Goal: Task Accomplishment & Management: Complete application form

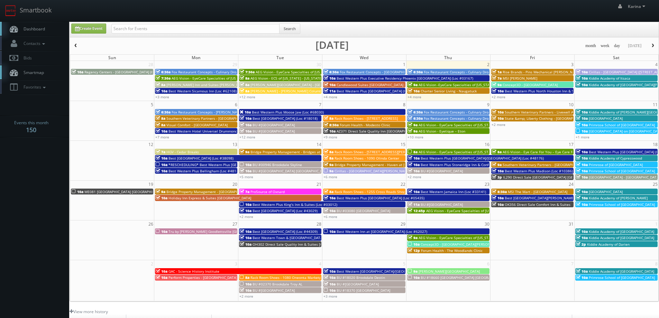
click at [30, 30] on span "Dashboard" at bounding box center [32, 29] width 25 height 6
click at [98, 28] on link "Create Event" at bounding box center [88, 29] width 35 height 10
type input "10/02/2025"
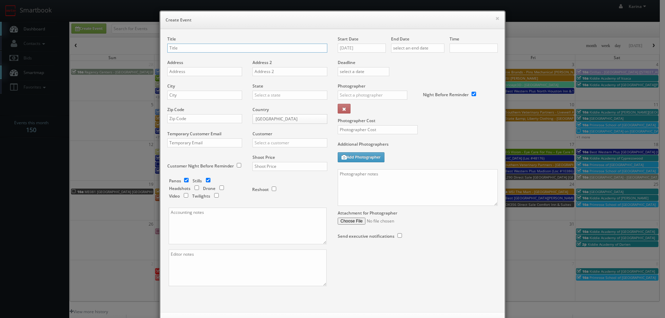
checkbox input "true"
type input "10:00am"
checkbox input "true"
paste input "AEG Vision - EyeCare Specialties of [US_STATE] – [PERSON_NAME] Eye Clinic ([PER…"
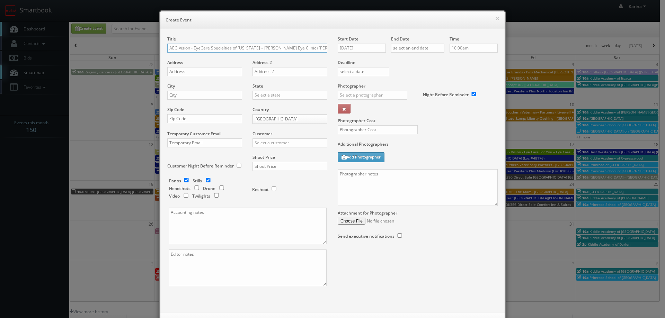
scroll to position [0, 2]
type input "AEG Vision - EyeCare Specialties of [US_STATE] – [PERSON_NAME] Eye Clinic ([PER…"
click at [174, 73] on input "text" at bounding box center [204, 71] width 75 height 9
click at [182, 75] on input "text" at bounding box center [204, 71] width 75 height 9
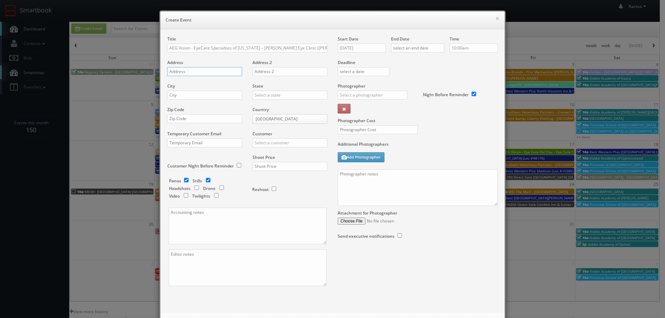
paste input "1705 S. Morrison"
type input "1705 S. Morrison"
click at [180, 97] on input "text" at bounding box center [204, 95] width 75 height 9
type input "Hammond"
click at [259, 110] on div "[US_STATE]" at bounding box center [290, 106] width 74 height 11
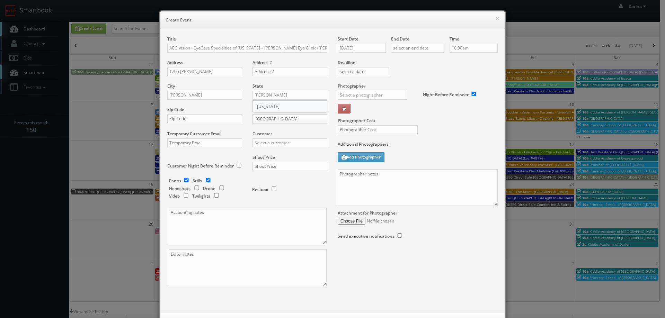
type input "[US_STATE]"
click at [184, 118] on input "text" at bounding box center [204, 118] width 75 height 9
paste input "70403"
type input "70403"
click at [261, 144] on input "text" at bounding box center [289, 142] width 75 height 9
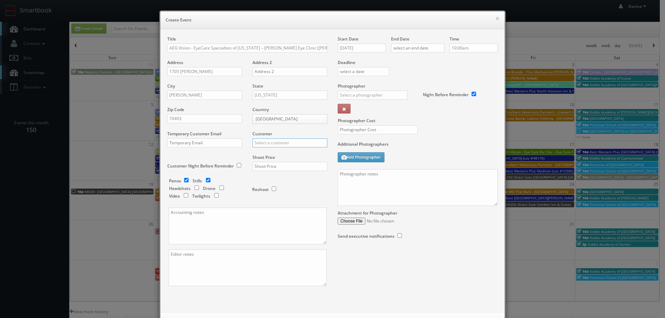
click at [262, 143] on input "text" at bounding box center [289, 142] width 75 height 9
click at [271, 167] on div "AEG Vision" at bounding box center [290, 165] width 74 height 11
type input "AEG Vision"
click at [182, 180] on input "checkbox" at bounding box center [186, 180] width 10 height 4
checkbox input "false"
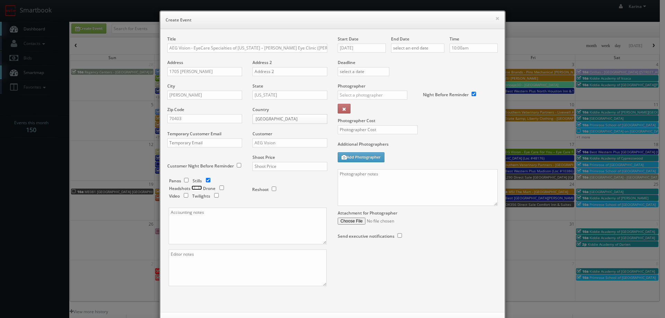
click at [194, 189] on input "checkbox" at bounding box center [196, 188] width 10 height 4
checkbox input "true"
click at [205, 181] on input "checkbox" at bounding box center [208, 180] width 10 height 4
checkbox input "false"
click at [280, 167] on input "text" at bounding box center [289, 166] width 75 height 9
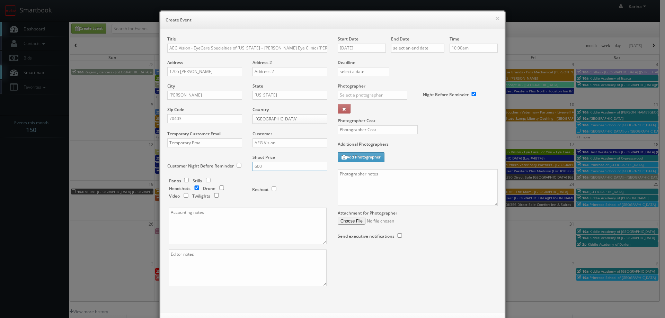
type input "600"
click at [357, 48] on input "10/02/2025" at bounding box center [361, 48] width 48 height 9
click at [371, 100] on td "15" at bounding box center [372, 101] width 11 height 10
type input "10/15/2025"
click at [406, 48] on input "text" at bounding box center [417, 48] width 53 height 9
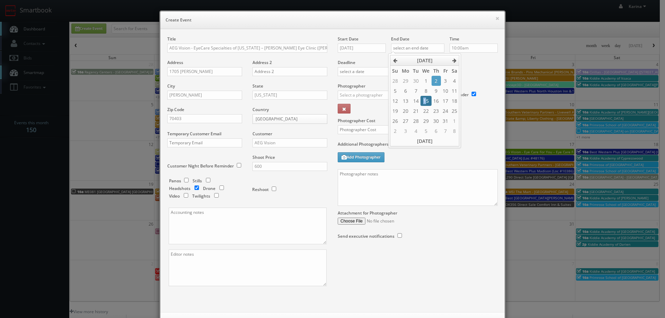
click at [424, 100] on td "15" at bounding box center [425, 101] width 11 height 10
type input "10/15/2025"
click at [459, 49] on input "10:00am" at bounding box center [473, 48] width 48 height 9
type input "5:00pm"
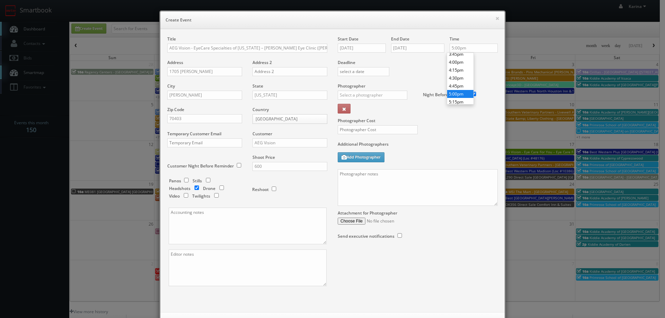
click at [455, 93] on li "5:00pm" at bounding box center [460, 94] width 26 height 8
click at [369, 97] on input "text" at bounding box center [372, 95] width 70 height 9
click at [351, 111] on div "[PERSON_NAME]" at bounding box center [375, 110] width 74 height 11
type input "[PERSON_NAME]"
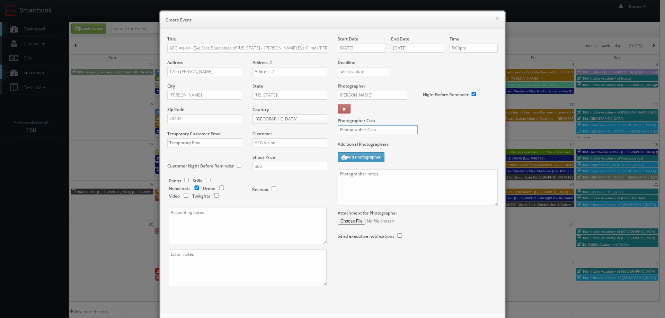
click at [350, 130] on input "text" at bounding box center [377, 129] width 80 height 9
type input "175"
click at [369, 177] on textarea at bounding box center [417, 187] width 160 height 37
paste textarea "985-345-2020"
paste textarea "Stills only. We need to deliver 5 stills to the client so we ask that you captu…"
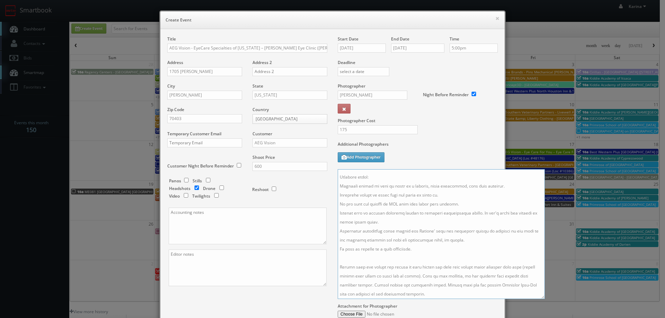
scroll to position [128, 0]
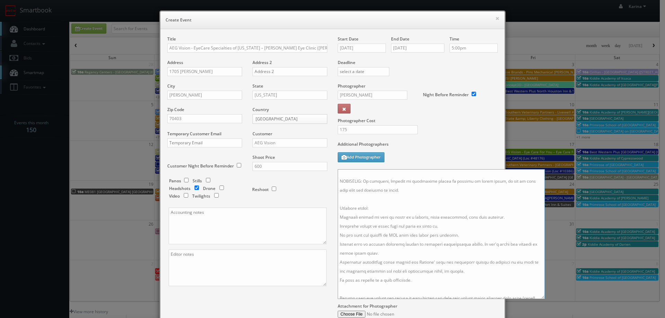
drag, startPoint x: 493, startPoint y: 204, endPoint x: 553, endPoint y: 328, distance: 137.8
click at [553, 318] on html "Smartbook Toggle Side Navigation Toggle Top Navigation Karina Karina Profile Lo…" at bounding box center [332, 222] width 665 height 444
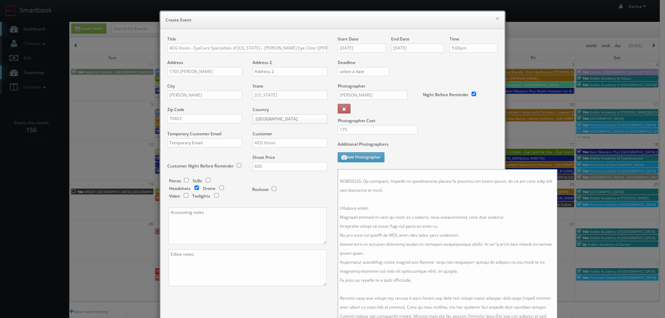
scroll to position [0, 0]
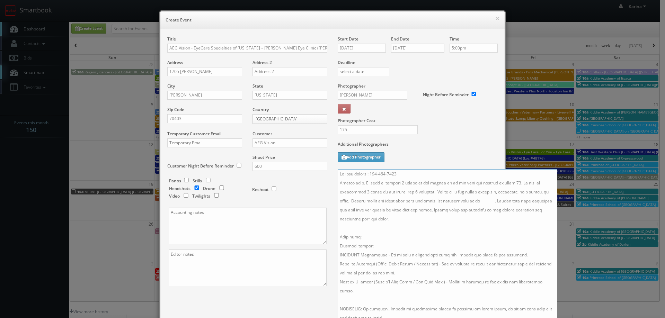
click at [396, 183] on textarea at bounding box center [446, 249] width 219 height 161
drag, startPoint x: 408, startPoint y: 183, endPoint x: 394, endPoint y: 182, distance: 14.2
click at [394, 182] on textarea at bounding box center [446, 249] width 219 height 161
click at [512, 183] on textarea at bounding box center [446, 249] width 219 height 161
drag, startPoint x: 429, startPoint y: 193, endPoint x: 514, endPoint y: 180, distance: 86.1
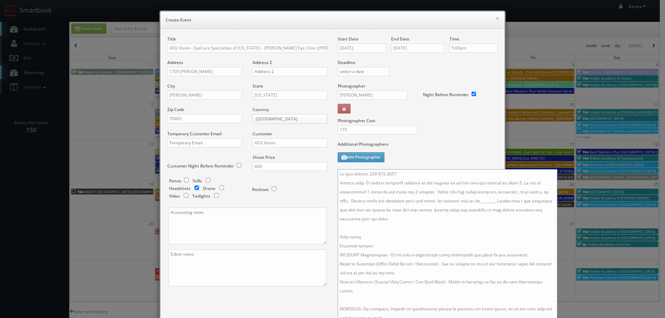
click at [514, 180] on textarea at bounding box center [446, 249] width 219 height 161
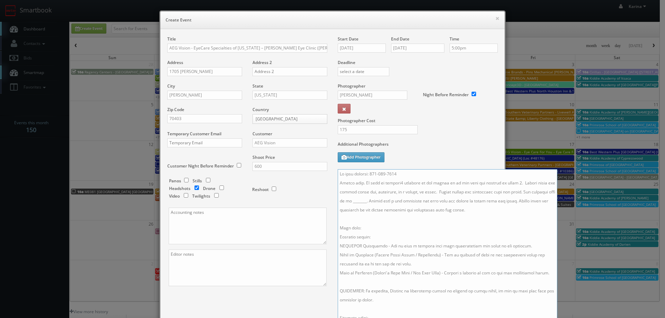
drag, startPoint x: 514, startPoint y: 190, endPoint x: 513, endPoint y: 181, distance: 9.4
click at [513, 181] on textarea at bounding box center [446, 249] width 219 height 161
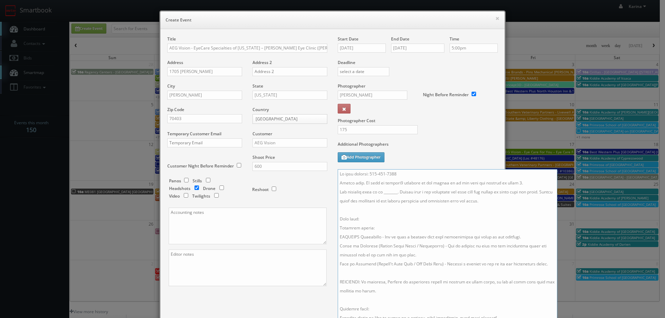
click at [396, 192] on textarea at bounding box center [446, 249] width 219 height 161
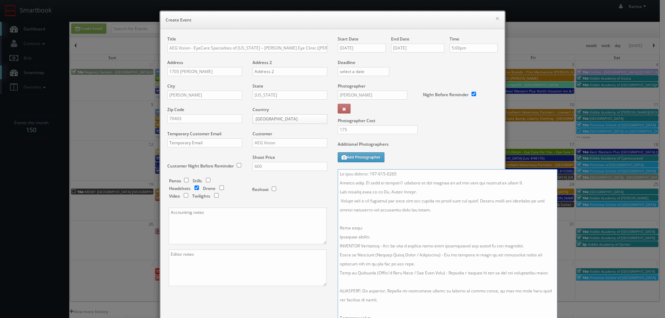
drag, startPoint x: 364, startPoint y: 282, endPoint x: 347, endPoint y: 268, distance: 22.4
click at [347, 268] on textarea at bounding box center [446, 249] width 219 height 161
drag, startPoint x: 383, startPoint y: 309, endPoint x: 339, endPoint y: 225, distance: 95.1
click at [339, 225] on textarea at bounding box center [446, 249] width 219 height 161
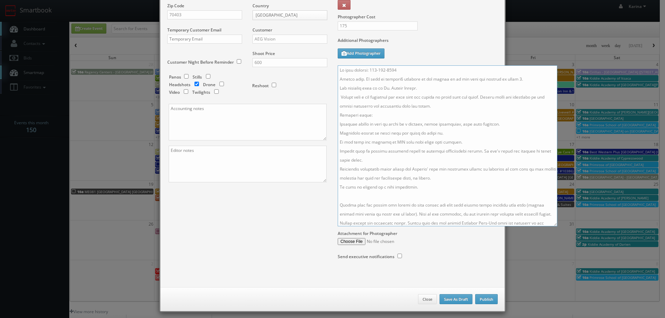
click at [476, 152] on textarea at bounding box center [446, 145] width 219 height 161
click at [436, 166] on textarea at bounding box center [446, 145] width 219 height 161
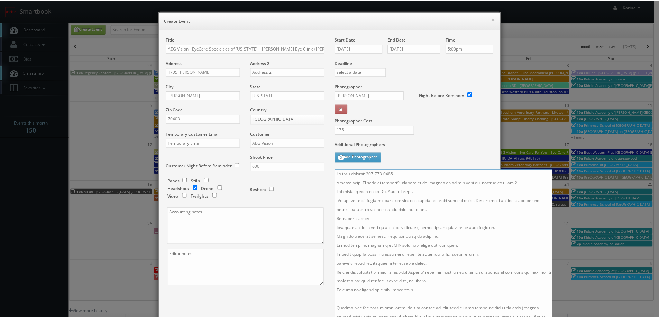
scroll to position [108, 0]
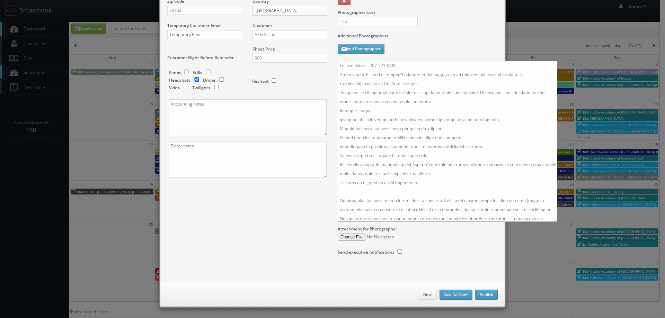
type textarea "On site contact: 985-345-2020 Stills only. We need to deliver1 headshot to the …"
click at [487, 294] on button "Publish" at bounding box center [486, 295] width 22 height 10
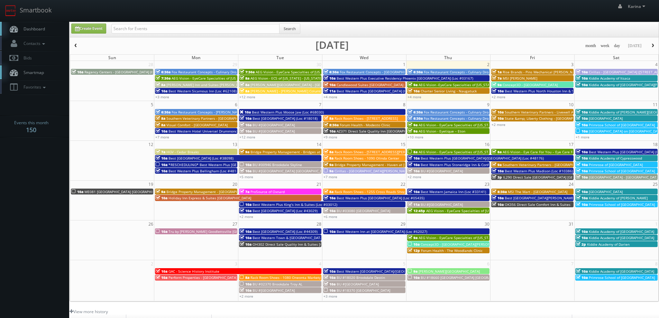
click at [35, 28] on span "Dashboard" at bounding box center [32, 29] width 25 height 6
click at [37, 29] on span "Dashboard" at bounding box center [32, 29] width 25 height 6
click at [89, 30] on link "Create Event" at bounding box center [88, 29] width 35 height 10
type input "10/02/2025"
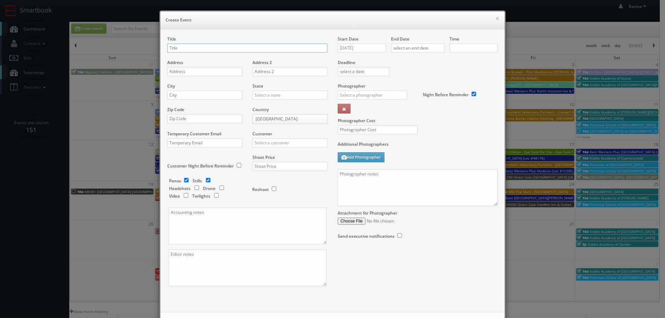
checkbox input "true"
type input "10:00am"
checkbox input "true"
paste input "Primrose School of Surprise"
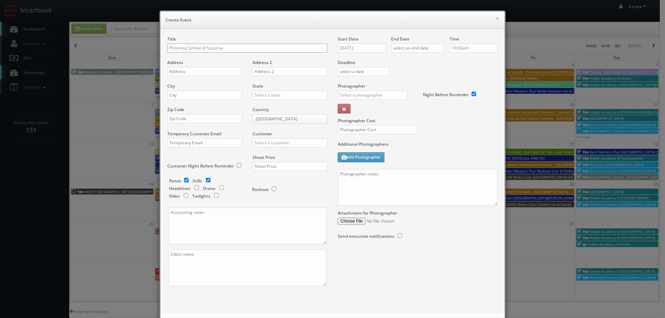
type input "Primrose School of Surprise"
click at [181, 72] on input "text" at bounding box center [204, 71] width 75 height 9
paste input "13738 Wadell Rd"
type input "13738 Wadell Rd"
click at [182, 100] on div "City" at bounding box center [207, 95] width 80 height 24
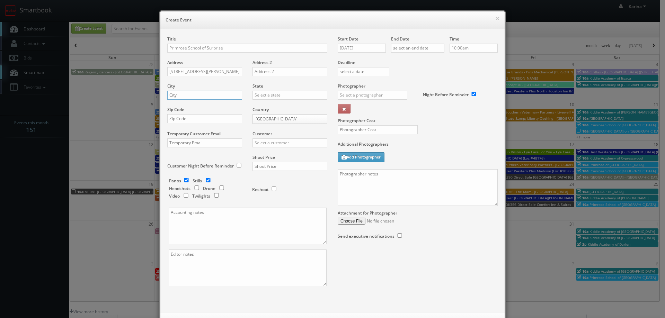
click at [181, 98] on input "text" at bounding box center [204, 95] width 75 height 9
type input "Surprise"
click at [260, 105] on div "[US_STATE]" at bounding box center [290, 106] width 74 height 11
type input "[US_STATE]"
click at [195, 121] on input "text" at bounding box center [204, 118] width 75 height 9
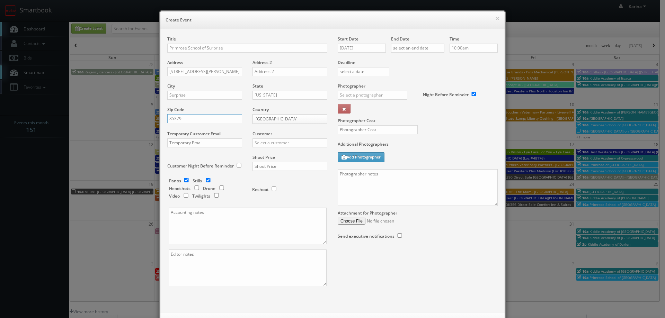
type input "85379"
click at [268, 144] on input "text" at bounding box center [289, 142] width 75 height 9
click at [272, 152] on div "Primrose Schools" at bounding box center [290, 153] width 74 height 11
type input "Primrose Schools"
click at [264, 166] on input "text" at bounding box center [289, 166] width 75 height 9
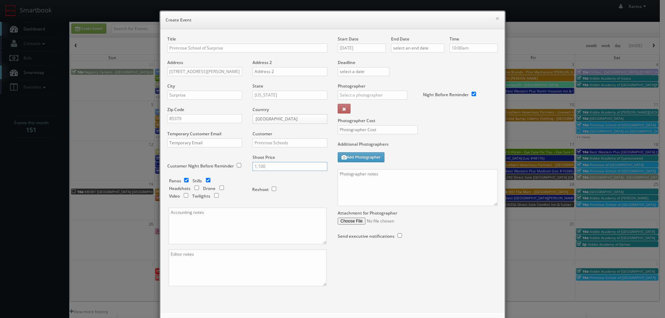
type input "1,100"
click at [299, 200] on div "Reshoot" at bounding box center [283, 189] width 76 height 23
click at [204, 155] on div "Customer Night Before Reminder" at bounding box center [207, 162] width 80 height 16
click at [363, 49] on input "[DATE]" at bounding box center [361, 48] width 48 height 9
click at [401, 60] on icon at bounding box center [401, 60] width 4 height 5
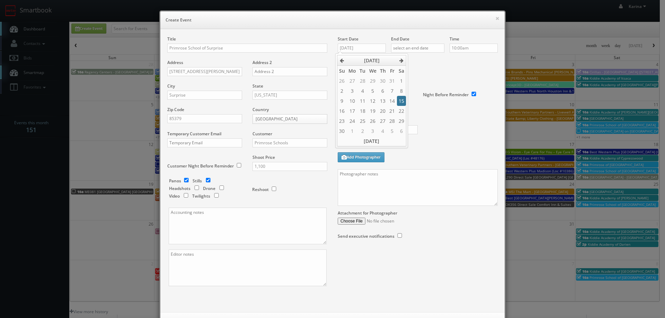
click at [402, 99] on td "15" at bounding box center [401, 101] width 9 height 10
type input "11/15/2025"
click at [414, 50] on input "text" at bounding box center [417, 48] width 53 height 9
click at [456, 60] on icon at bounding box center [454, 60] width 4 height 5
click at [457, 101] on td "15" at bounding box center [454, 101] width 9 height 10
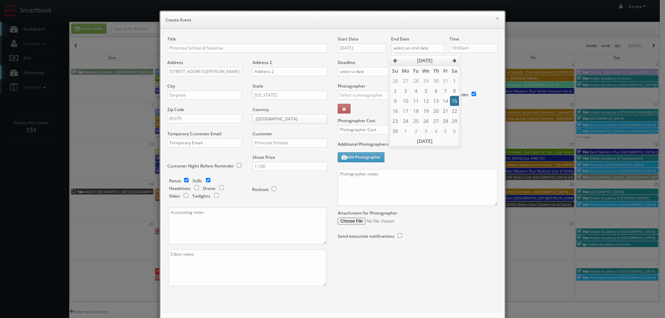
type input "11/15/2025"
click at [471, 65] on div "Deadline" at bounding box center [417, 59] width 170 height 47
click at [356, 97] on input "text" at bounding box center [372, 95] width 70 height 9
click at [352, 111] on div "Will Wagner" at bounding box center [375, 110] width 74 height 11
type input "[PERSON_NAME]"
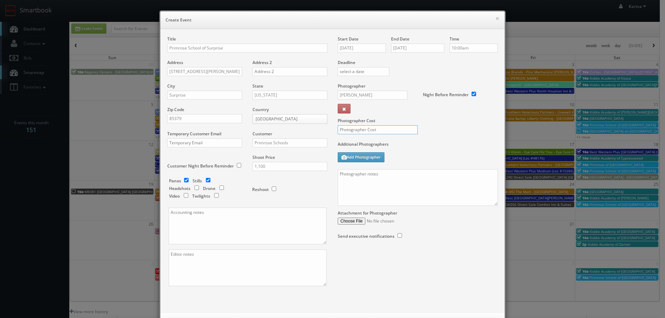
click at [369, 128] on input "text" at bounding box center [377, 129] width 80 height 9
type input "300"
click at [368, 174] on textarea at bounding box center [417, 187] width 160 height 37
paste textarea "561-310-7005"
click at [351, 185] on textarea "On site contact: Sara Pierce 561-310-7005" at bounding box center [417, 187] width 160 height 37
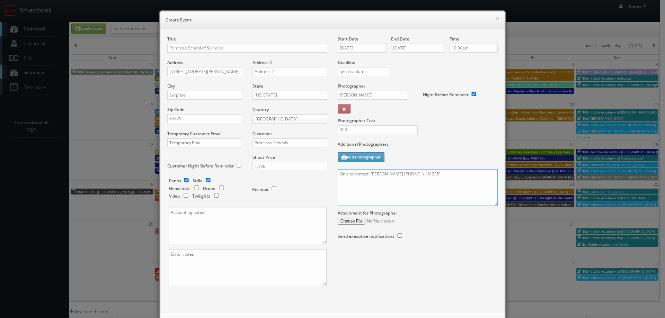
paste textarea "We need to deliver 10 stills and a virtual tour. For stills: We need to deliver…"
drag, startPoint x: 417, startPoint y: 195, endPoint x: 322, endPoint y: 160, distance: 101.0
click at [322, 160] on div "Title Primrose School of Surprise Address 13738 Wadell Rd Address 2 City Surpri…" at bounding box center [332, 167] width 341 height 262
type textarea "On site contact: Sara Pierce 561-310-7005 We need to deliver 10 stills and a vi…"
click at [446, 142] on label "Additional Photographers" at bounding box center [417, 145] width 160 height 9
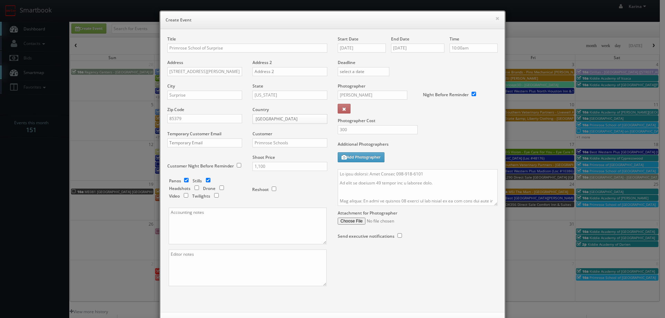
scroll to position [30, 0]
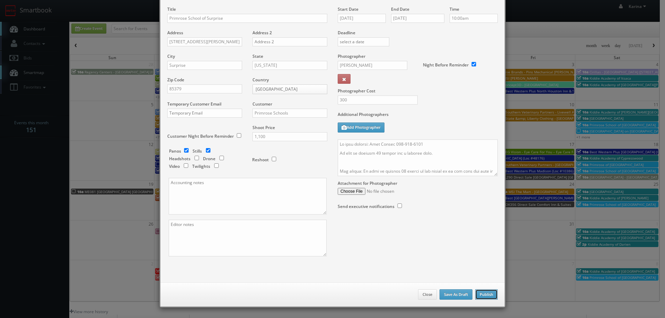
click at [484, 298] on button "Publish" at bounding box center [486, 294] width 22 height 10
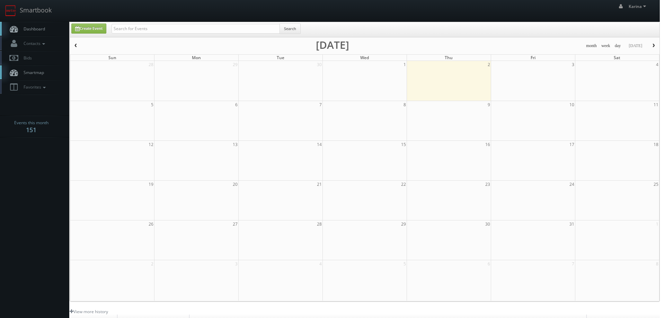
checkbox input "false"
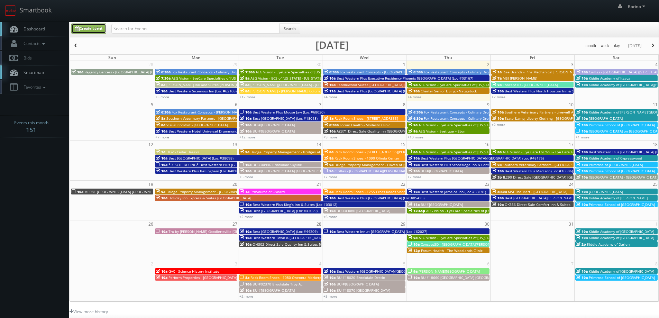
click at [93, 27] on link "Create Event" at bounding box center [88, 29] width 35 height 10
type input "10/02/2025"
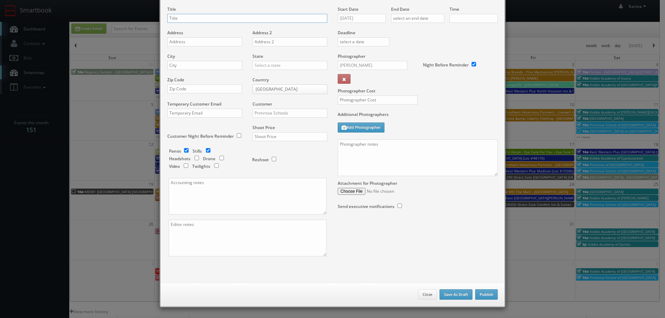
type input "10:00am"
checkbox input "true"
click at [370, 146] on textarea at bounding box center [417, 157] width 160 height 37
paste textarea "On site contact: Sara Pierce 561-310-7005 We need to deliver 10 stills and a vi…"
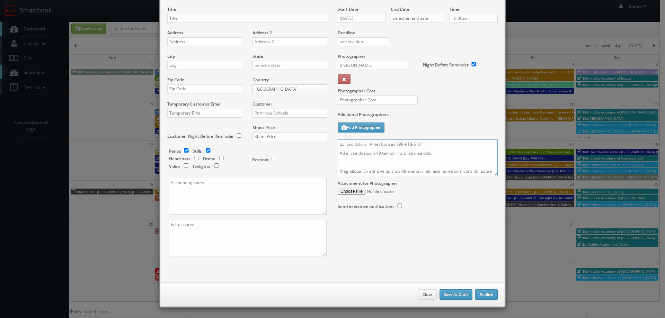
type textarea "On site contact: Sara Pierce 561-310-7005 We need to deliver 10 stills and a vi…"
click at [184, 19] on input "text" at bounding box center [247, 18] width 160 height 9
type input "Primrose School of [GEOGRAPHIC_DATA]"
click at [180, 46] on input "text" at bounding box center [204, 41] width 75 height 9
click at [361, 19] on input "10/02/2025" at bounding box center [361, 18] width 48 height 9
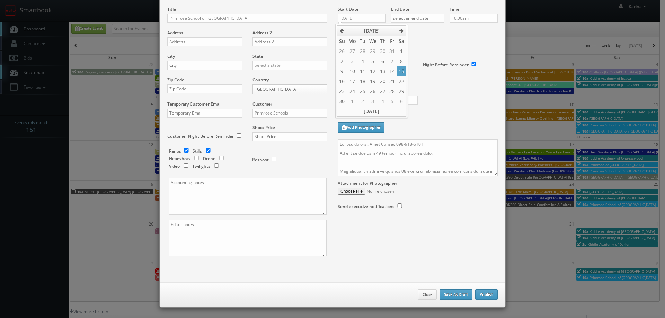
click at [403, 69] on td "15" at bounding box center [401, 71] width 9 height 10
type input "11/15/2025"
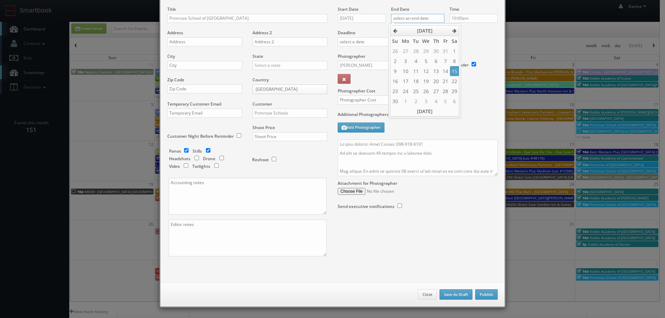
click at [416, 15] on input "text" at bounding box center [417, 18] width 53 height 9
click at [454, 70] on td "15" at bounding box center [454, 71] width 9 height 10
type input "11/15/2025"
click at [467, 17] on input "10:00am" at bounding box center [473, 18] width 48 height 9
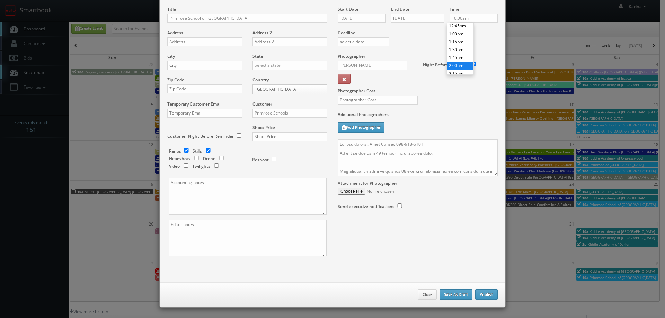
type input "2:00pm"
click at [457, 63] on li "2:00pm" at bounding box center [460, 66] width 26 height 8
click at [353, 64] on input "[PERSON_NAME]" at bounding box center [372, 65] width 70 height 9
click at [348, 85] on div "[PERSON_NAME]" at bounding box center [375, 80] width 74 height 11
click at [354, 97] on input "text" at bounding box center [377, 100] width 80 height 9
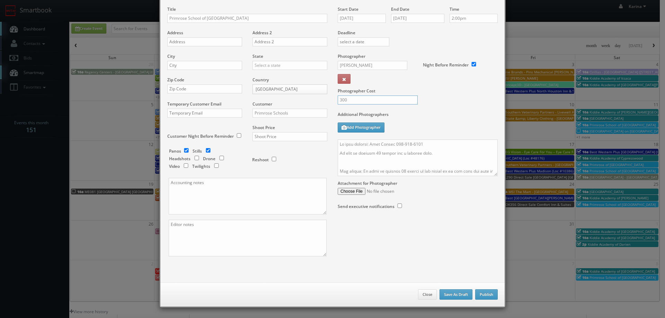
type input "300"
click at [266, 136] on input "text" at bounding box center [289, 136] width 75 height 9
click at [260, 111] on input "Primrose Schools" at bounding box center [289, 113] width 75 height 9
click at [272, 125] on div "Primrose Schools" at bounding box center [290, 124] width 74 height 11
click at [257, 134] on input "text" at bounding box center [289, 136] width 75 height 9
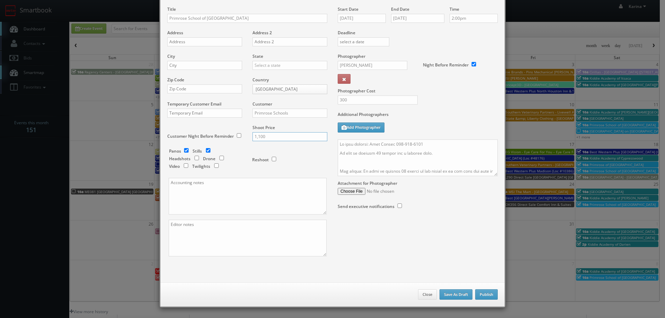
type input "1,100"
click at [215, 127] on div "Customer Night Before Reminder" at bounding box center [207, 133] width 80 height 16
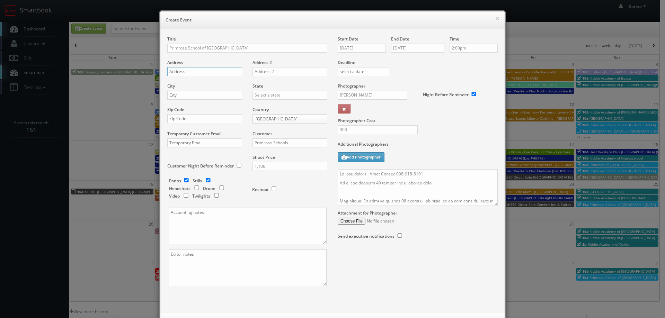
click at [178, 73] on input "text" at bounding box center [204, 71] width 75 height 9
paste input "28750 N. Valley PKWY"
type input "28750 N. Valley PKWY"
click at [179, 98] on input "text" at bounding box center [204, 95] width 75 height 9
type input "Phoenix"
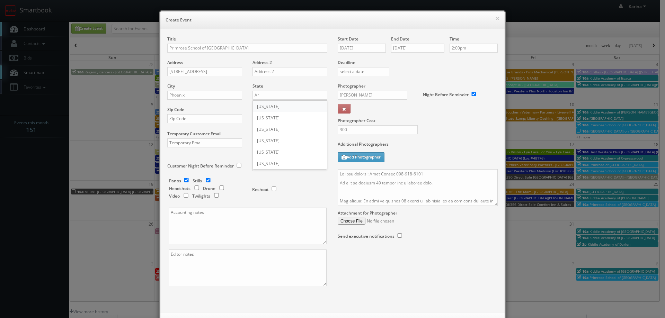
click at [263, 102] on div "[US_STATE]" at bounding box center [290, 106] width 74 height 11
type input "[US_STATE]"
click at [202, 121] on input "text" at bounding box center [204, 118] width 75 height 9
type input "85085"
click at [218, 156] on div "Customer Night Before Reminder" at bounding box center [207, 162] width 80 height 16
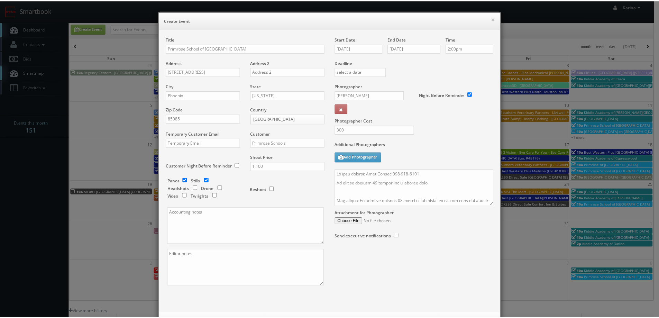
scroll to position [30, 0]
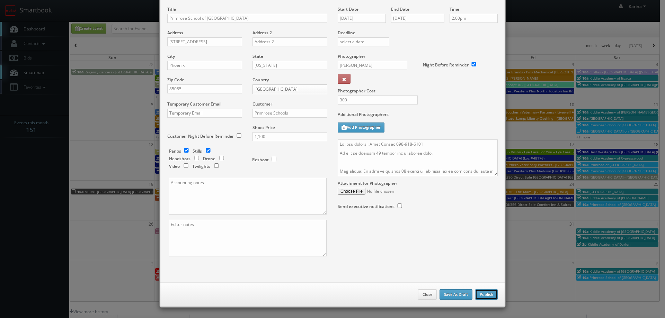
click at [481, 295] on button "Publish" at bounding box center [486, 294] width 22 height 10
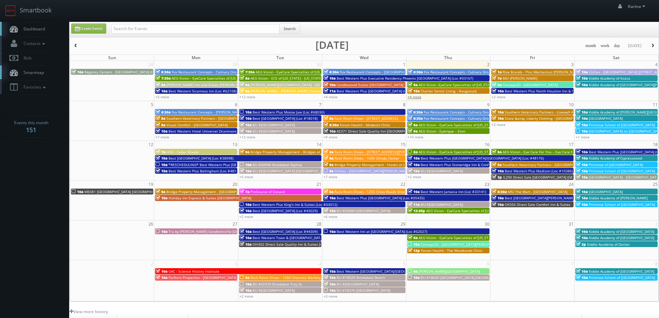
click at [420, 99] on link "+4 more" at bounding box center [415, 96] width 14 height 5
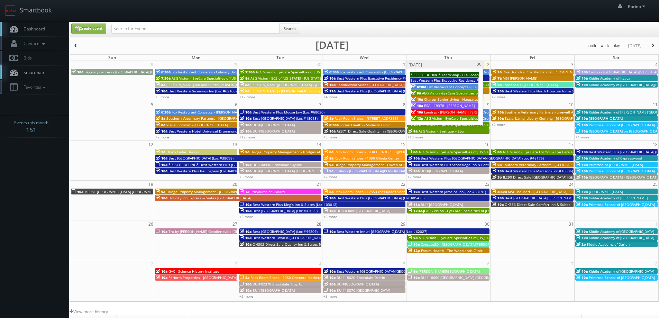
click at [479, 64] on span at bounding box center [479, 65] width 4 height 4
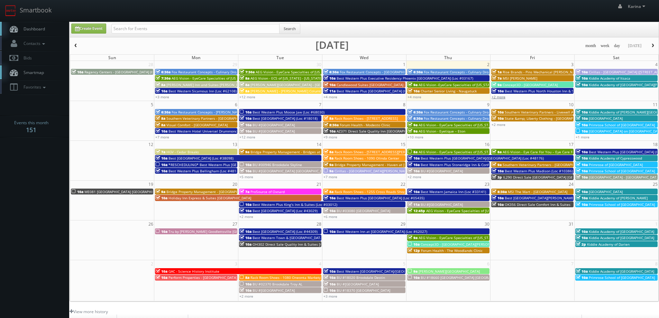
click at [501, 98] on link "+2 more" at bounding box center [499, 96] width 14 height 5
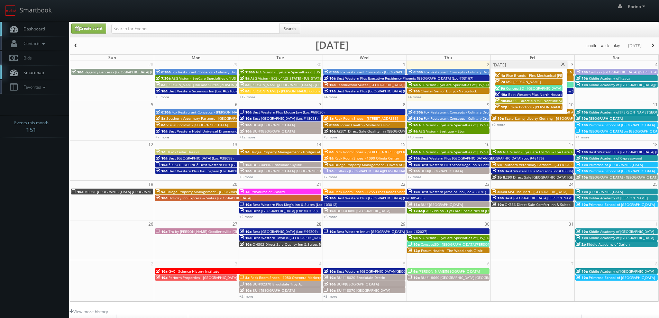
click at [43, 29] on span "Dashboard" at bounding box center [32, 29] width 25 height 6
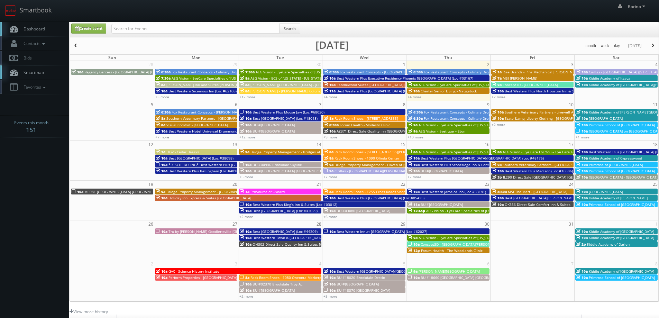
click at [422, 153] on span "AEG Vision - EyeCare Specialties of [US_STATE] – Elite Vision Care ([GEOGRAPHIC…" at bounding box center [491, 152] width 145 height 5
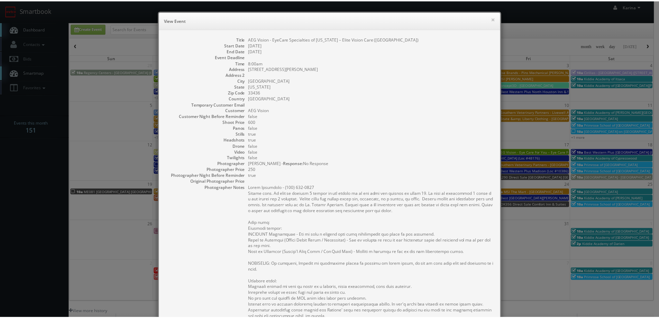
scroll to position [173, 0]
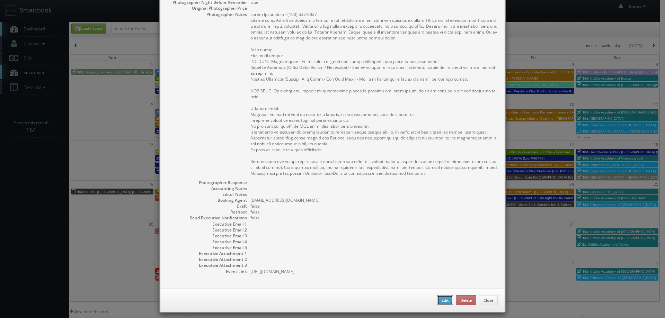
click at [446, 301] on button "Edit" at bounding box center [445, 300] width 16 height 10
type input "AEG Vision - EyeCare Specialties of [US_STATE] – Elite Vision Care ([GEOGRAPHIC…"
type input "3615 W. Woolbright Road"
type input "Boynton Beach"
type input "33436"
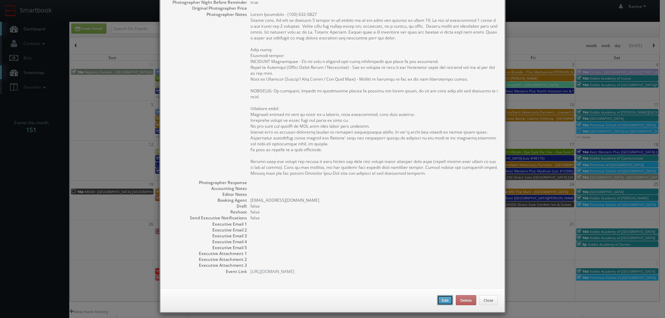
type input "600"
checkbox input "true"
type input "10/16/2025"
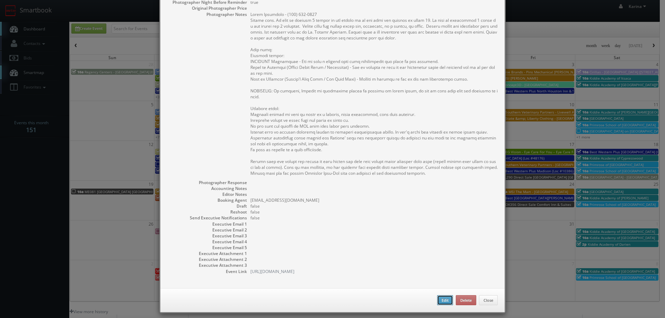
type input "8:00am"
checkbox input "true"
type textarea "Vlada Fedorenco - (561) 734-1887 Stills only. We need to deliver 5 stills to th…"
select select "[US_STATE]"
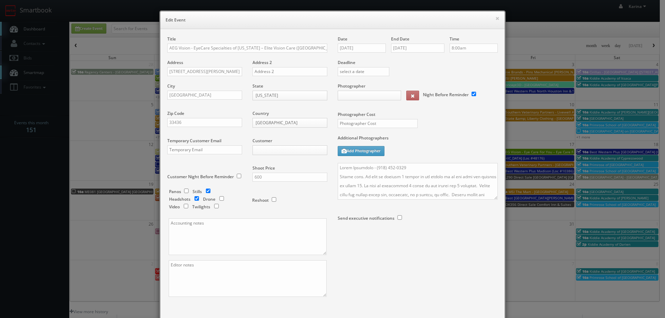
type input "600"
type input "250"
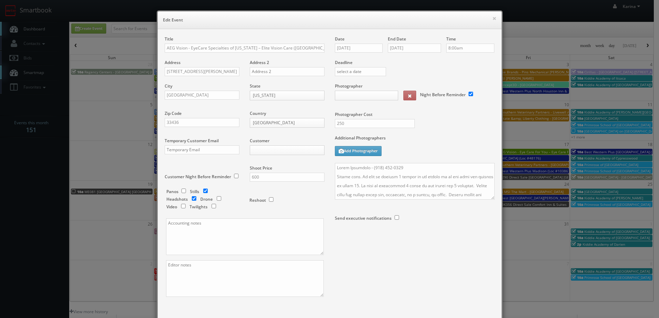
select select "fake4299@mg.cs3calendar.com"
select select "mireyacierto@hotmail.com"
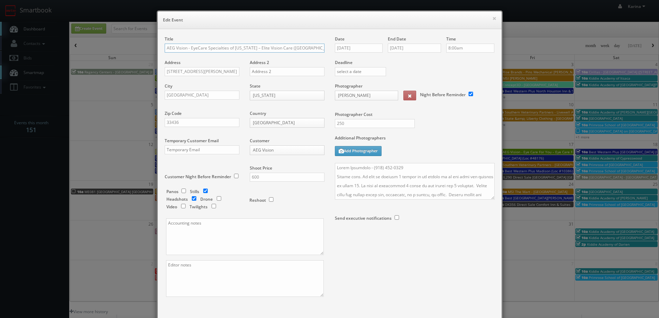
scroll to position [40, 0]
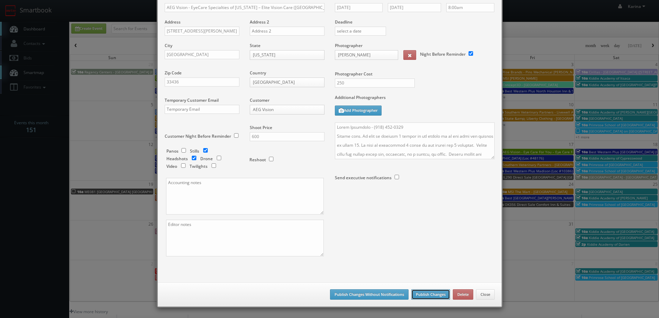
click at [437, 295] on button "Publish Changes" at bounding box center [431, 294] width 39 height 10
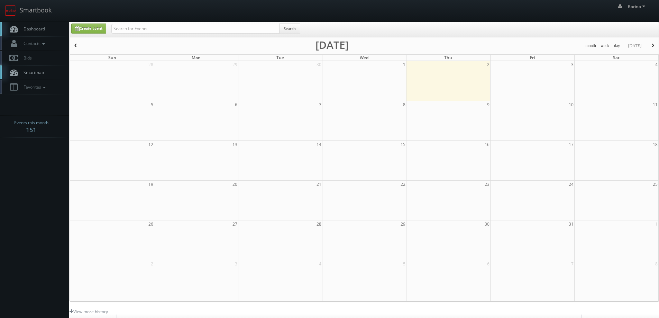
click at [44, 25] on link "Dashboard" at bounding box center [34, 29] width 69 height 14
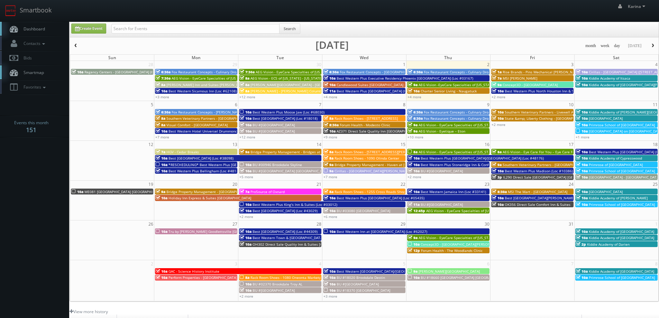
click at [44, 28] on span "Dashboard" at bounding box center [32, 29] width 25 height 6
click at [42, 31] on span "Dashboard" at bounding box center [32, 29] width 25 height 6
click at [42, 33] on link "Dashboard" at bounding box center [34, 29] width 69 height 14
click at [88, 32] on link "Create Event" at bounding box center [88, 29] width 35 height 10
type input "[DATE]"
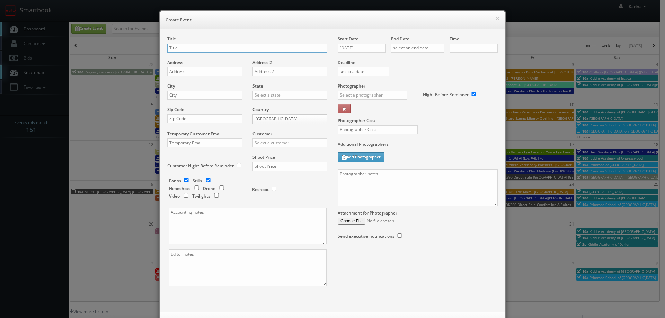
checkbox input "true"
type input "10:00am"
checkbox input "true"
type input "Rack Room Shoes - 1077 Carolina Premium Outlets"
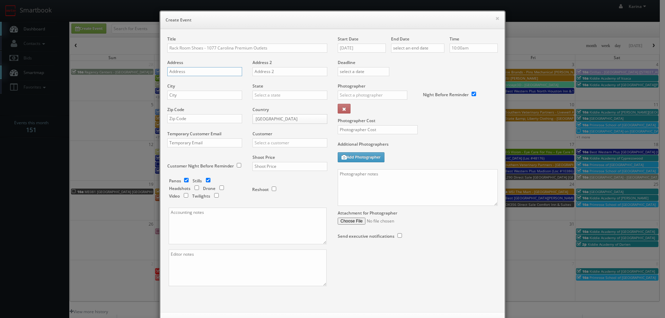
click at [182, 74] on input "text" at bounding box center [204, 71] width 75 height 9
click at [186, 72] on input "text" at bounding box center [204, 71] width 75 height 9
click at [182, 75] on input "text" at bounding box center [204, 71] width 75 height 9
paste input "I-95 & [GEOGRAPHIC_DATA]"
type input "I-95 & [GEOGRAPHIC_DATA]"
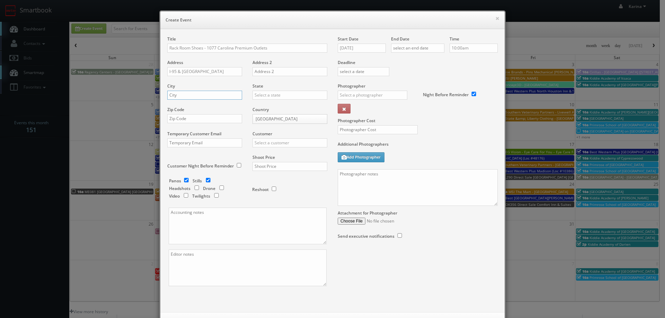
click at [183, 97] on input "text" at bounding box center [204, 95] width 75 height 9
type input "Selma"
click at [268, 109] on div "[US_STATE]" at bounding box center [290, 106] width 74 height 11
type input "[US_STATE]"
click at [188, 121] on input "text" at bounding box center [204, 118] width 75 height 9
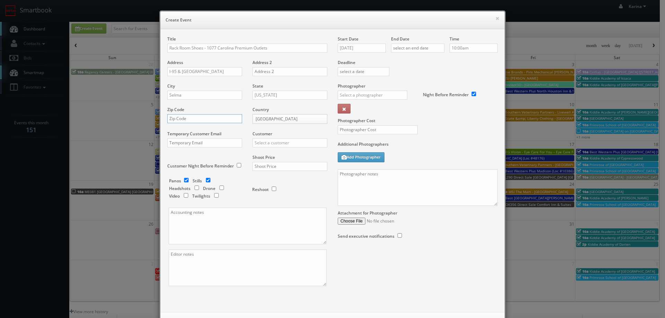
paste input "27576"
type input "27576"
click at [272, 146] on input "text" at bounding box center [289, 142] width 75 height 9
click at [275, 156] on div "Rack Room Shoes" at bounding box center [290, 153] width 74 height 11
type input "Rack Room Shoes"
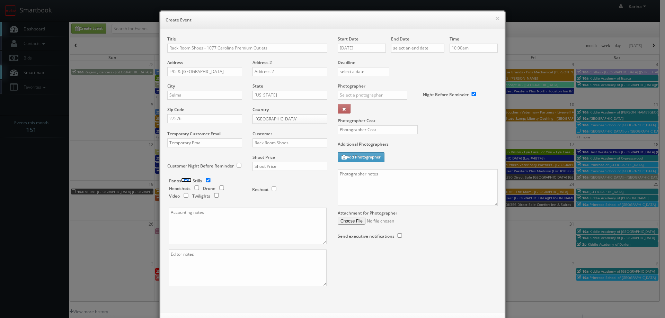
click at [182, 180] on input "checkbox" at bounding box center [186, 180] width 10 height 4
checkbox input "false"
click at [279, 163] on input "text" at bounding box center [289, 166] width 75 height 9
type input "700"
click at [352, 45] on input "[DATE]" at bounding box center [361, 48] width 48 height 9
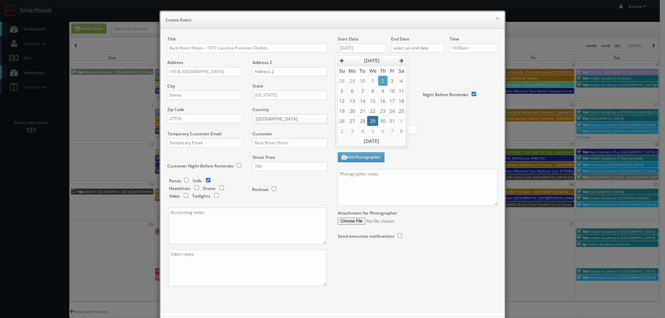
click at [369, 121] on td "29" at bounding box center [372, 121] width 11 height 10
type input "10/29/2025"
click at [414, 47] on input "text" at bounding box center [417, 48] width 53 height 9
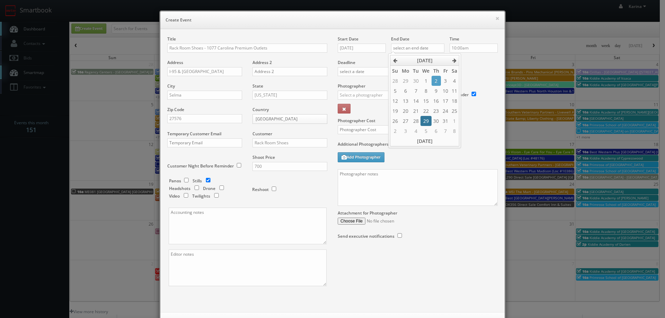
click at [425, 123] on td "29" at bounding box center [425, 121] width 11 height 10
type input "10/29/2025"
click at [464, 46] on input "10:00am" at bounding box center [473, 48] width 48 height 9
type input "8:00am"
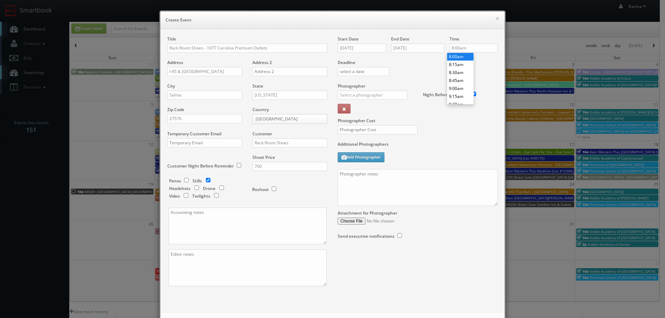
click at [459, 57] on li "8:00am" at bounding box center [460, 57] width 26 height 8
click at [370, 91] on input "text" at bounding box center [372, 95] width 70 height 9
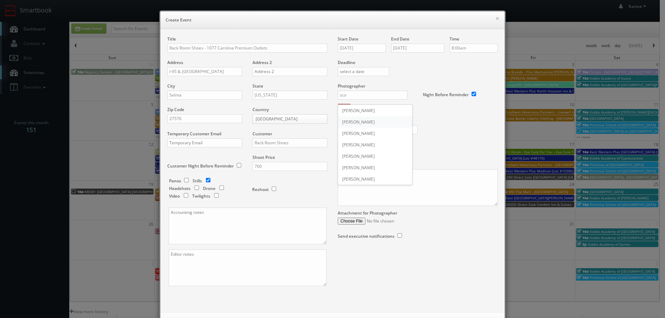
click at [363, 126] on div "Scott Van Manen" at bounding box center [375, 121] width 74 height 11
type input "Scott Van Manen"
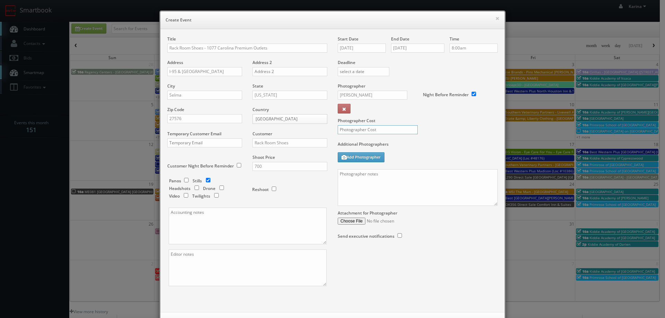
click at [362, 129] on input "text" at bounding box center [377, 129] width 80 height 9
type input "325"
click at [372, 183] on textarea at bounding box center [417, 187] width 160 height 37
paste textarea "Please upload this shoot ASAP as we have a tight turnaround for these images. O…"
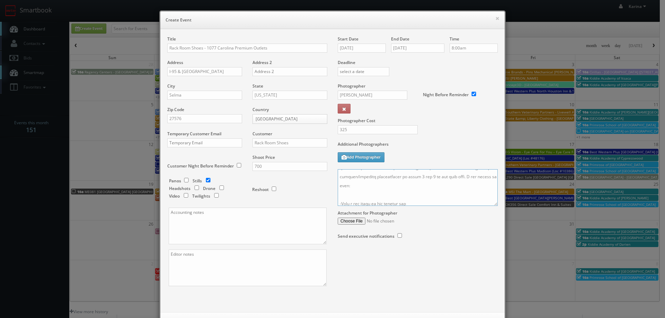
drag, startPoint x: 494, startPoint y: 203, endPoint x: 507, endPoint y: 304, distance: 101.3
click at [497, 206] on textarea at bounding box center [417, 187] width 160 height 37
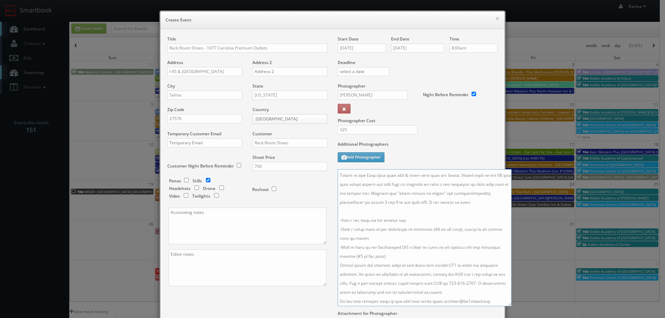
scroll to position [0, 0]
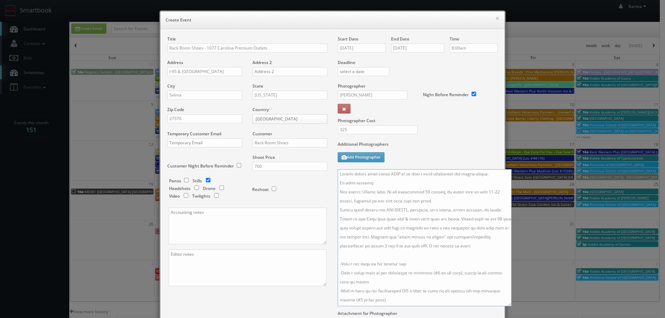
click at [376, 183] on textarea at bounding box center [424, 237] width 174 height 137
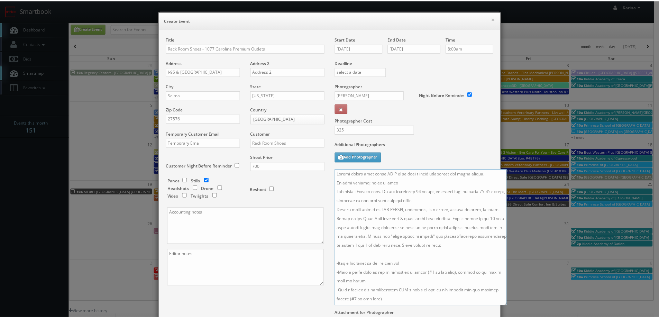
scroll to position [84, 0]
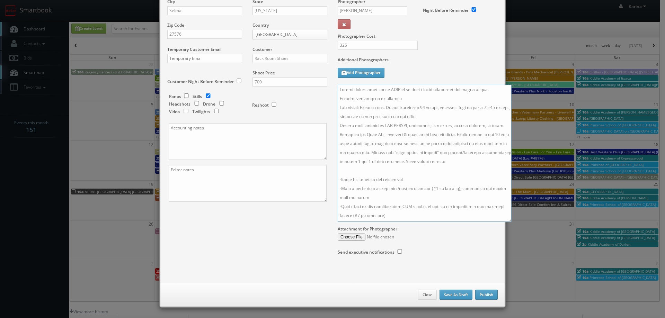
type textarea "Please upload this shoot ASAP as we have a tight turnaround for these images. O…"
click at [485, 294] on button "Publish" at bounding box center [486, 295] width 22 height 10
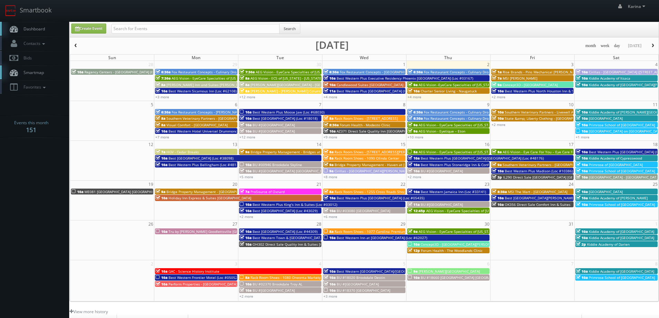
click at [33, 25] on link "Dashboard" at bounding box center [34, 29] width 69 height 14
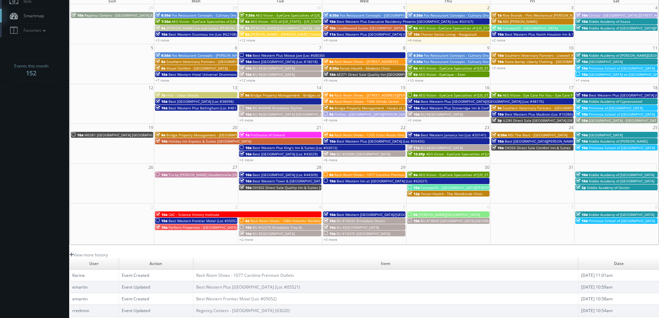
scroll to position [22, 0]
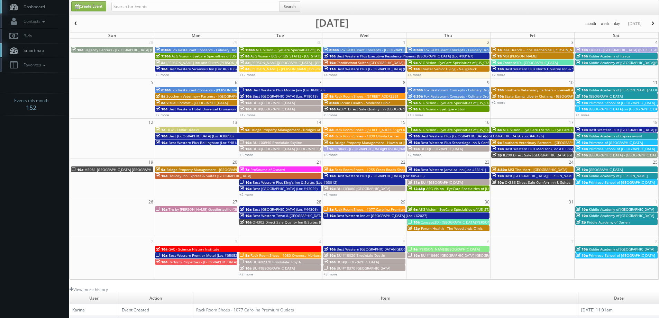
click at [606, 110] on span "[GEOGRAPHIC_DATA] on [GEOGRAPHIC_DATA] - Nocatee" at bounding box center [634, 109] width 91 height 5
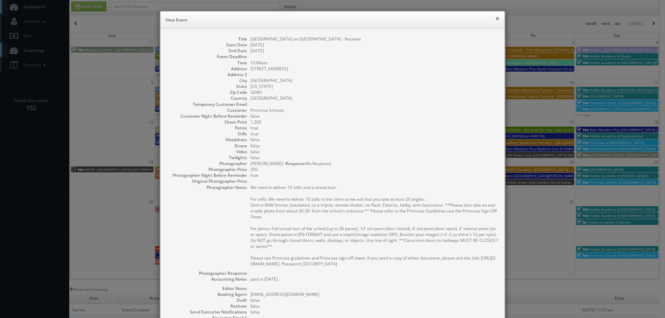
click at [495, 19] on button "×" at bounding box center [497, 18] width 4 height 5
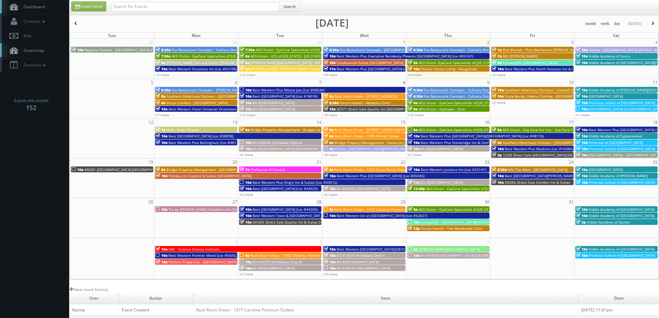
click at [622, 109] on span "[GEOGRAPHIC_DATA] on [GEOGRAPHIC_DATA] - Nocatee" at bounding box center [634, 109] width 91 height 5
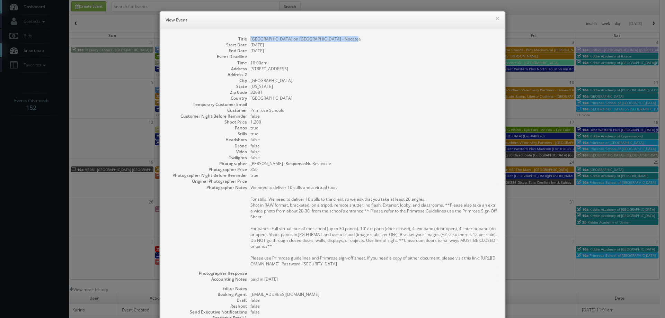
drag, startPoint x: 333, startPoint y: 40, endPoint x: 248, endPoint y: 40, distance: 85.2
click at [250, 40] on dd "Primrose School on Crosswater Parkway - Nocatee" at bounding box center [373, 39] width 247 height 6
copy dd "[GEOGRAPHIC_DATA] on [GEOGRAPHIC_DATA] - Nocatee"
click at [495, 20] on button "×" at bounding box center [497, 18] width 4 height 5
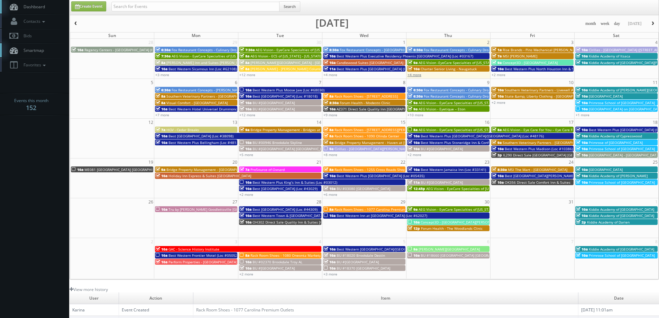
click at [417, 74] on link "+4 more" at bounding box center [415, 74] width 14 height 5
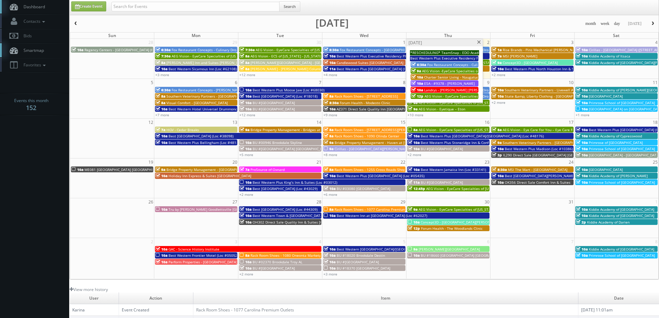
click at [445, 94] on span "AEG Vision - EyeCare Specialties of [US_STATE] – Primary EyeCare ([GEOGRAPHIC_D…" at bounding box center [497, 96] width 145 height 5
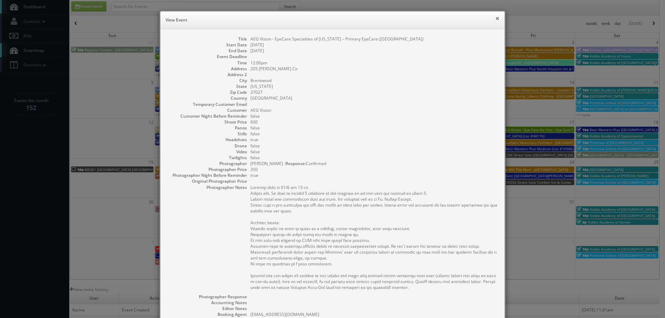
click at [495, 17] on button "×" at bounding box center [497, 18] width 4 height 5
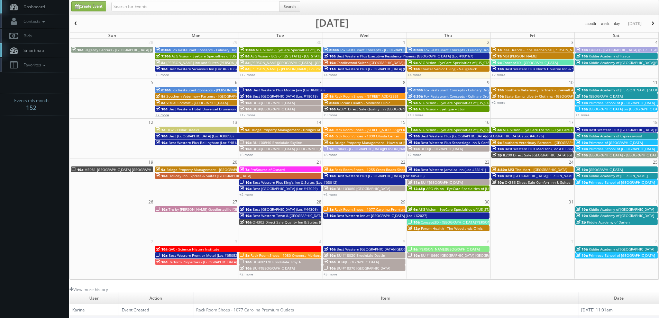
click at [162, 114] on link "+7 more" at bounding box center [162, 114] width 14 height 5
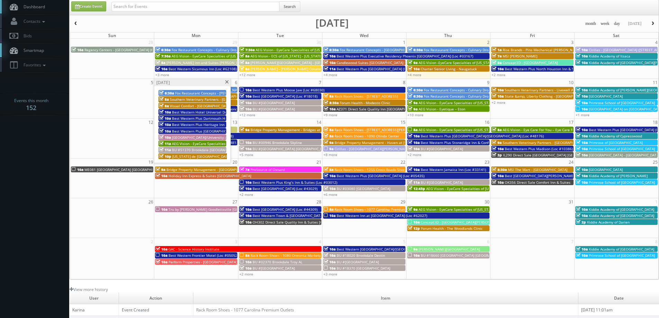
click at [200, 144] on span "AEG Vision - EyeCare Specialties of [US_STATE] – [PERSON_NAME] EyeCare" at bounding box center [233, 143] width 123 height 5
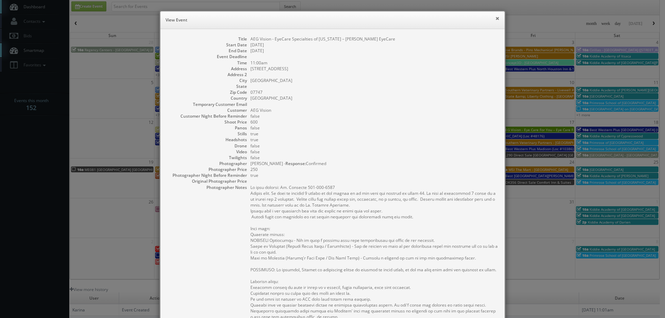
click at [495, 18] on button "×" at bounding box center [497, 18] width 4 height 5
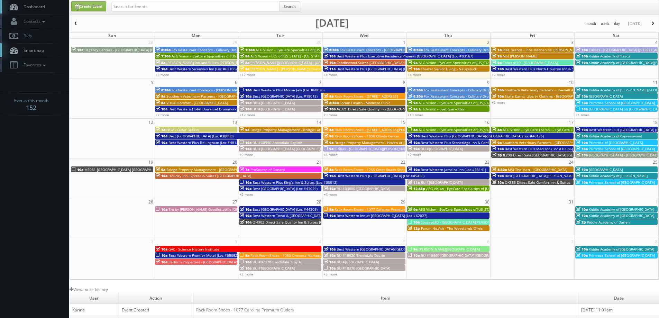
scroll to position [0, 0]
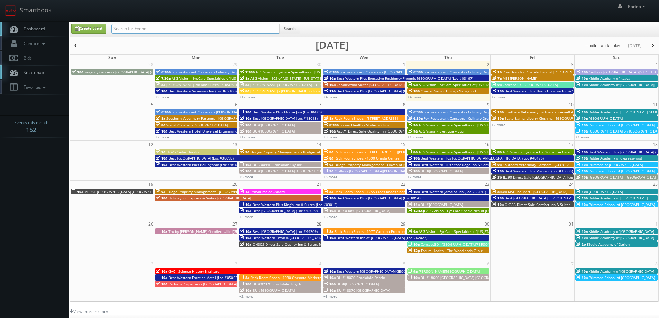
click at [156, 29] on input "text" at bounding box center [195, 29] width 168 height 10
type input "eton"
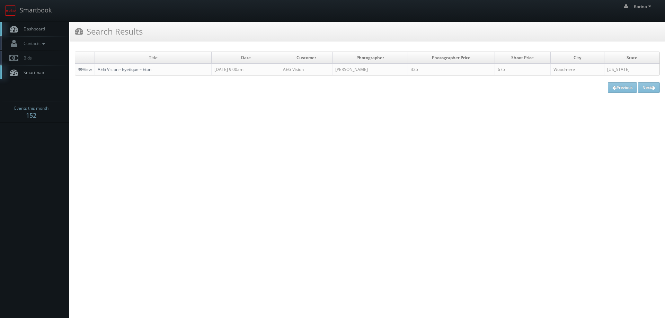
click at [137, 70] on link "AEG Vision - Eyetique – Eton" at bounding box center [125, 69] width 54 height 6
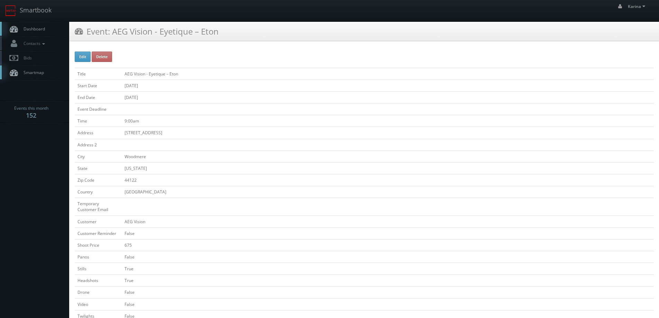
click at [29, 28] on span "Dashboard" at bounding box center [32, 29] width 25 height 6
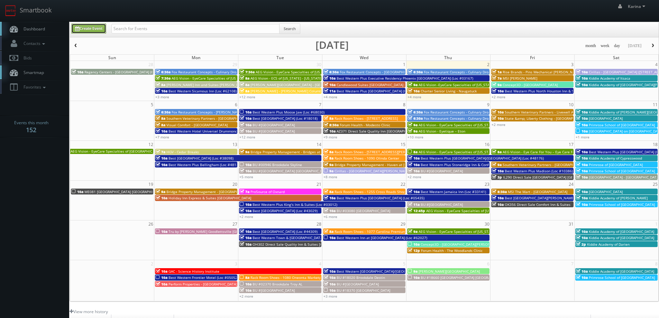
click at [94, 29] on link "Create Event" at bounding box center [88, 29] width 35 height 10
type input "[DATE]"
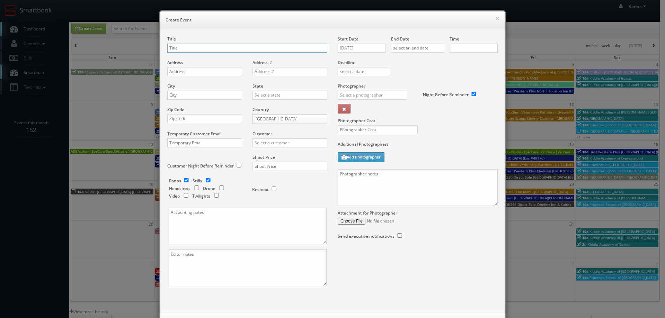
checkbox input "true"
type input "10:00am"
checkbox input "true"
drag, startPoint x: 229, startPoint y: 48, endPoint x: 196, endPoint y: 52, distance: 33.8
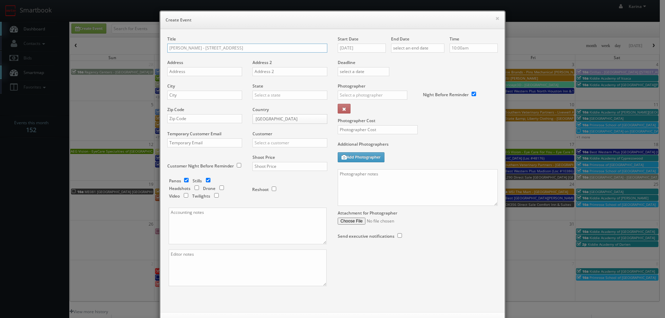
click at [196, 52] on input "[PERSON_NAME] - [STREET_ADDRESS]" at bounding box center [247, 48] width 160 height 9
type input "[PERSON_NAME] - [STREET_ADDRESS]"
click at [181, 76] on input "text" at bounding box center [204, 71] width 75 height 9
paste input "[STREET_ADDRESS]"
type input "[STREET_ADDRESS]"
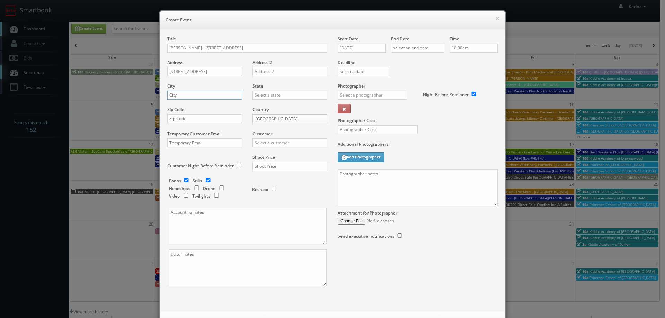
click at [191, 94] on input "text" at bounding box center [204, 95] width 75 height 9
type input "[US_STATE][GEOGRAPHIC_DATA]"
click at [255, 99] on input "text" at bounding box center [289, 95] width 75 height 9
click at [270, 139] on div "[US_STATE]" at bounding box center [290, 140] width 74 height 11
type input "[US_STATE]"
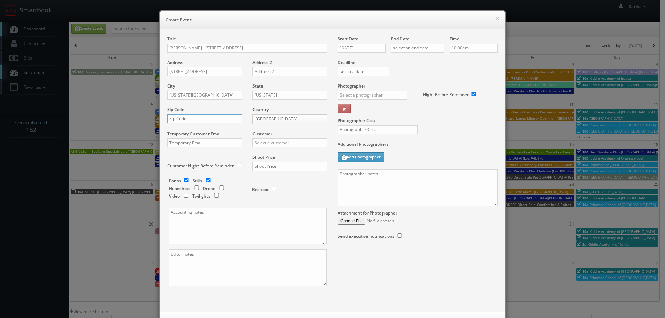
click at [196, 122] on input "text" at bounding box center [204, 118] width 75 height 9
click at [206, 118] on input "text" at bounding box center [204, 118] width 75 height 9
type input "10012"
click at [267, 143] on input "text" at bounding box center [289, 142] width 75 height 9
click at [277, 156] on div "[PERSON_NAME]" at bounding box center [290, 153] width 74 height 11
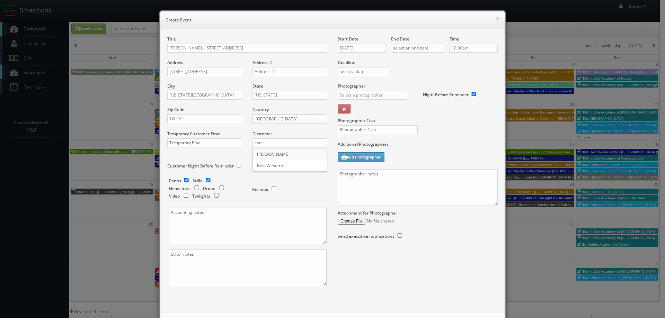
type input "[PERSON_NAME]"
click at [183, 181] on input "checkbox" at bounding box center [186, 180] width 10 height 4
checkbox input "false"
click at [260, 166] on input "text" at bounding box center [289, 166] width 75 height 9
type input "1,600"
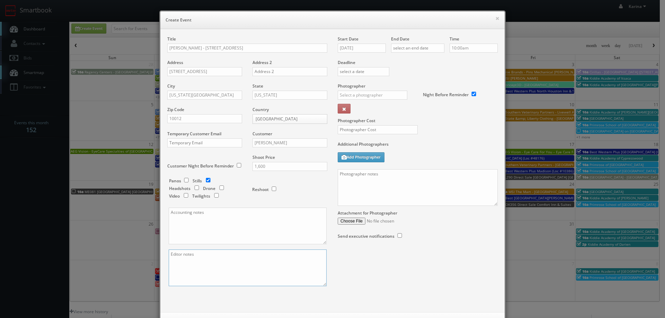
click at [183, 269] on textarea at bounding box center [248, 268] width 158 height 37
click at [199, 254] on textarea "needs photos bak by 10/10" at bounding box center [248, 268] width 158 height 37
type textarea "needs photos back by 10/10"
click at [364, 42] on div "Start Date 10/02/2025" at bounding box center [363, 48] width 53 height 24
click at [366, 44] on input "10/02/2025" at bounding box center [361, 48] width 48 height 9
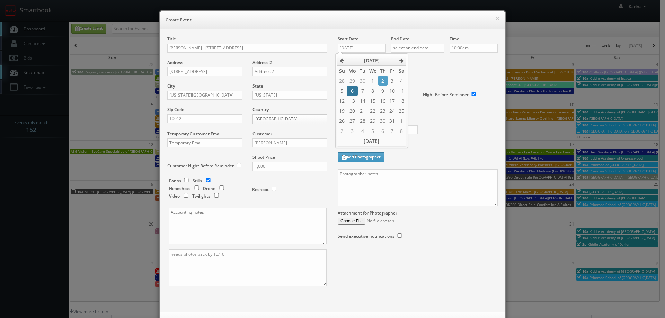
click at [354, 91] on td "6" at bounding box center [351, 91] width 11 height 10
type input "10/06/2025"
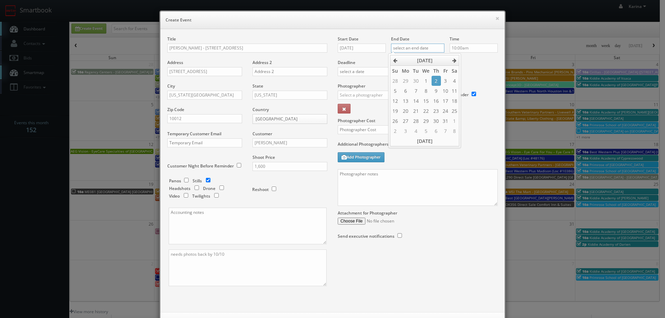
click at [404, 49] on input "text" at bounding box center [417, 48] width 53 height 9
click at [403, 92] on td "6" at bounding box center [404, 91] width 11 height 10
type input "10/06/2025"
click at [458, 46] on input "10:00am" at bounding box center [473, 48] width 48 height 9
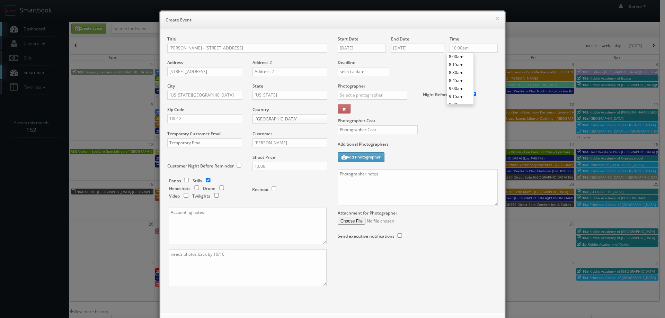
type input "8:00am"
click at [459, 59] on li "8:00am" at bounding box center [460, 57] width 26 height 8
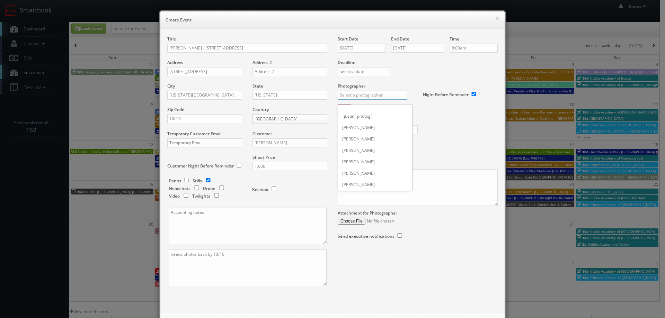
click at [358, 94] on input "text" at bounding box center [372, 95] width 70 height 9
click at [355, 135] on div "[PERSON_NAME]" at bounding box center [375, 133] width 74 height 11
type input "[PERSON_NAME]"
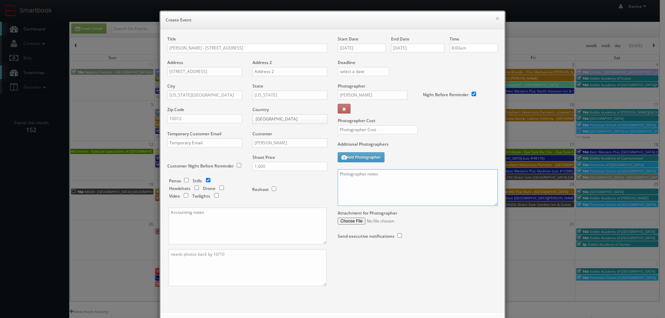
click at [361, 182] on textarea at bounding box center [417, 187] width 160 height 37
paste textarea "We are only capturing the MAC counter, 10 stills, 20 angles provided Please be …"
drag, startPoint x: 412, startPoint y: 174, endPoint x: 388, endPoint y: 174, distance: 24.2
click at [388, 174] on textarea "We are only capturing the MAC counter, 10 stills, 20 angles provided Please be …" at bounding box center [417, 187] width 160 height 37
drag, startPoint x: 481, startPoint y: 174, endPoint x: 425, endPoint y: 174, distance: 56.4
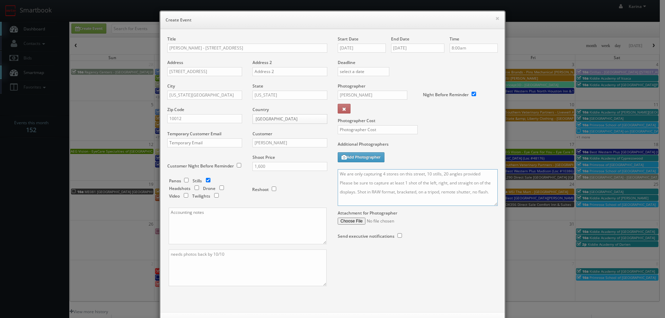
click at [425, 174] on textarea "We are only capturing 4 stores on this street, 10 stills, 20 angles provided Pl…" at bounding box center [417, 187] width 160 height 37
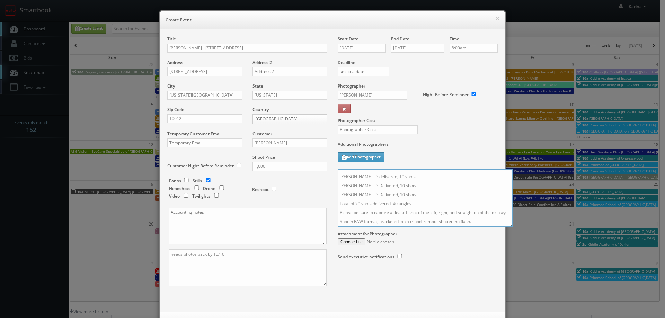
scroll to position [11, 0]
drag, startPoint x: 494, startPoint y: 205, endPoint x: 513, endPoint y: 230, distance: 31.1
click at [512, 227] on textarea "We are only capturing 4 stores on this street: Frederic Malle - 5 delivered, 10…" at bounding box center [424, 197] width 175 height 57
drag, startPoint x: 506, startPoint y: 217, endPoint x: 457, endPoint y: 215, distance: 49.2
click at [457, 215] on textarea "We are only capturing 4 stores on this street: Frederic Malle - 5 delivered, 10…" at bounding box center [426, 199] width 179 height 61
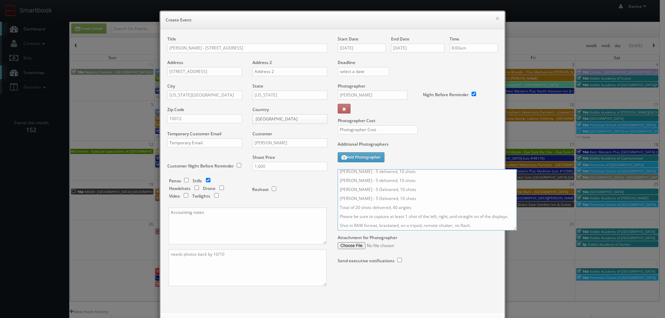
click at [441, 216] on textarea "We are only capturing 4 stores on this street: Frederic Malle - 5 delivered, 10…" at bounding box center [426, 199] width 179 height 61
drag, startPoint x: 506, startPoint y: 217, endPoint x: 402, endPoint y: 214, distance: 104.3
click at [402, 214] on textarea "We are only capturing 4 stores on this street: Frederic Malle - 5 delivered, 10…" at bounding box center [426, 199] width 179 height 61
type textarea "We are only capturing 4 stores on this street: Frederic Malle - 5 delivered, 10…"
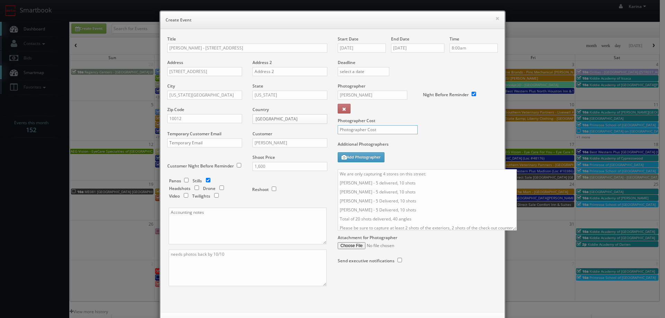
click at [347, 126] on input "text" at bounding box center [377, 129] width 80 height 9
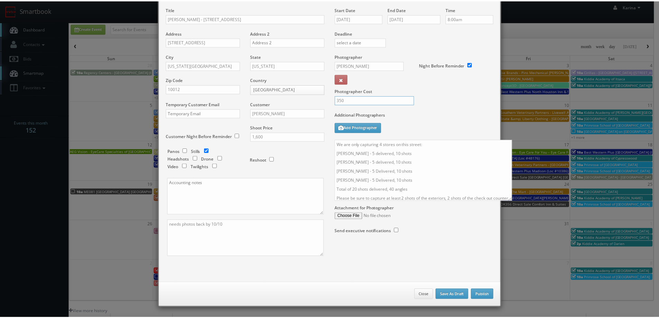
scroll to position [20, 0]
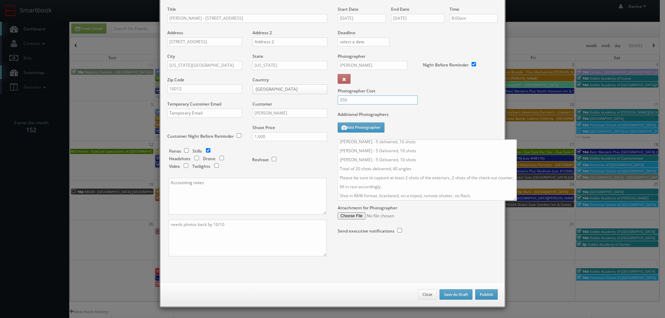
type input "350"
click at [485, 296] on button "Publish" at bounding box center [486, 294] width 22 height 10
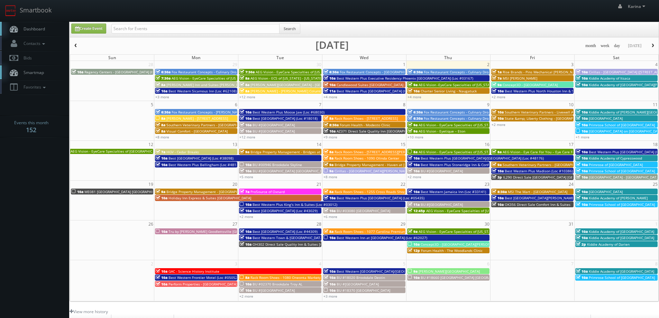
click at [39, 26] on link "Dashboard" at bounding box center [34, 29] width 69 height 14
click at [133, 32] on input "text" at bounding box center [195, 29] width 168 height 10
type input "estee"
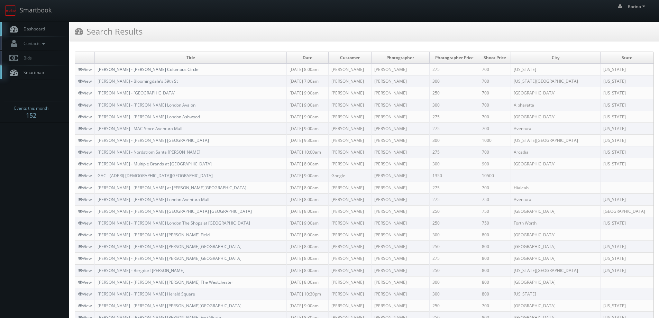
click at [171, 70] on link "[PERSON_NAME] - [PERSON_NAME] Columbus Circle" at bounding box center [148, 69] width 101 height 6
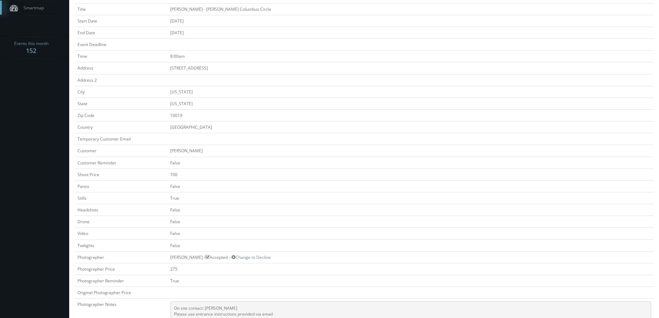
scroll to position [238, 0]
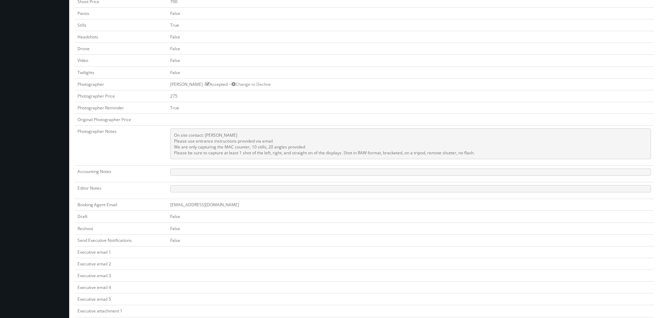
drag, startPoint x: 434, startPoint y: 154, endPoint x: 169, endPoint y: 148, distance: 264.9
click at [169, 148] on td "On site contact: [PERSON_NAME] Please use entrance instructions provided via em…" at bounding box center [411, 146] width 487 height 40
copy pre "We are only capturing the MAC counter, 10 stills, 20 angles provided Please be …"
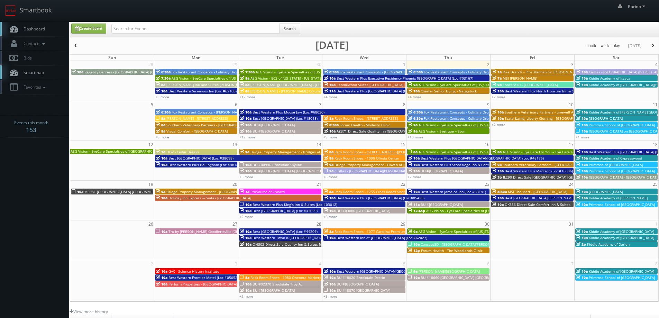
click at [652, 47] on span "button" at bounding box center [653, 46] width 5 height 4
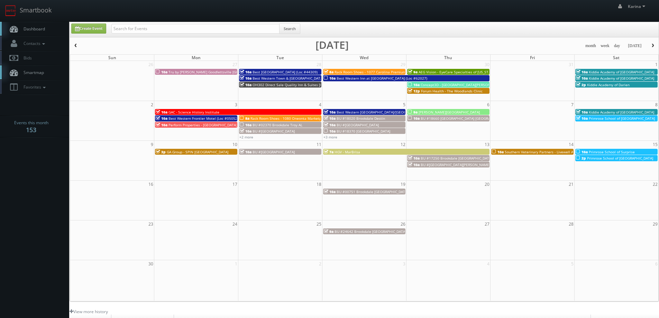
click at [76, 45] on span "button" at bounding box center [75, 46] width 5 height 4
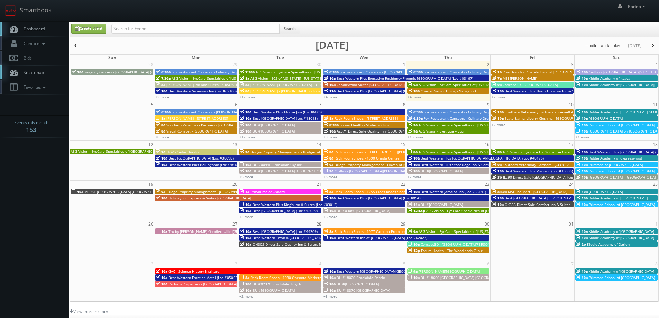
click at [75, 46] on span "button" at bounding box center [75, 46] width 5 height 4
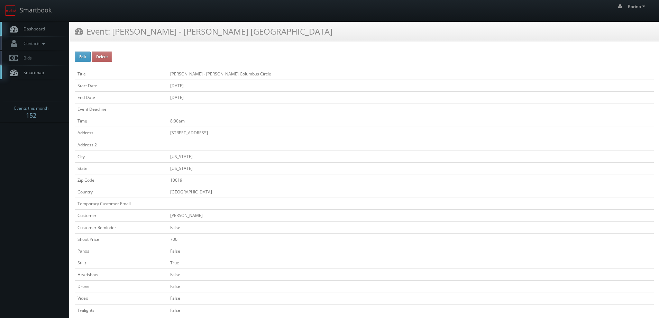
click at [37, 31] on span "Dashboard" at bounding box center [32, 29] width 25 height 6
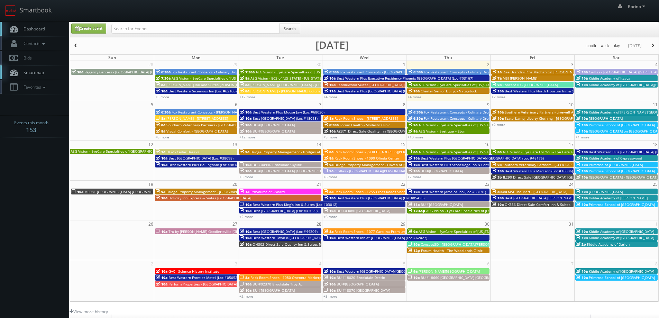
click at [46, 28] on link "Dashboard" at bounding box center [34, 29] width 69 height 14
click at [34, 29] on span "Dashboard" at bounding box center [32, 29] width 25 height 6
click at [155, 28] on input "text" at bounding box center [195, 29] width 168 height 10
type input "eton"
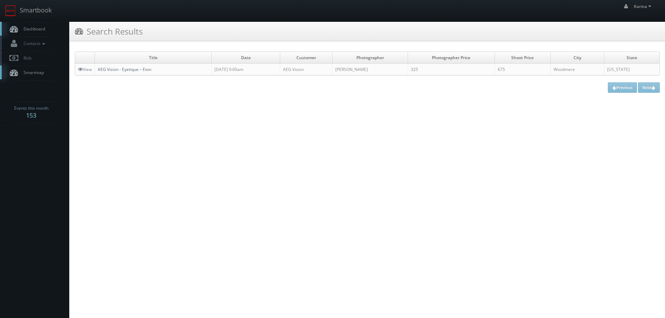
drag, startPoint x: 137, startPoint y: 68, endPoint x: 143, endPoint y: 71, distance: 5.7
click at [137, 68] on link "AEG Vision - Eyetique – Eton" at bounding box center [125, 69] width 54 height 6
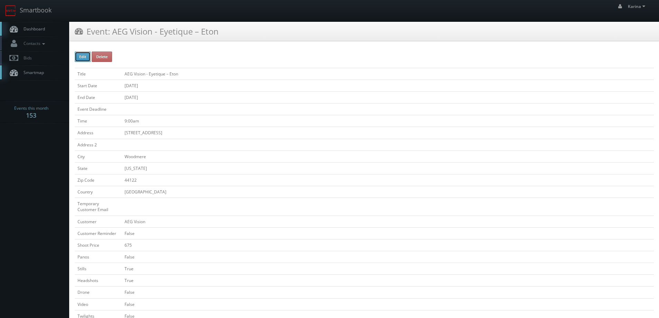
click at [81, 54] on button "Edit" at bounding box center [83, 57] width 16 height 10
type input "AEG Vision - Eyetique – Eton"
type input "[STREET_ADDRESS]"
type input "Woodmere"
type input "44122"
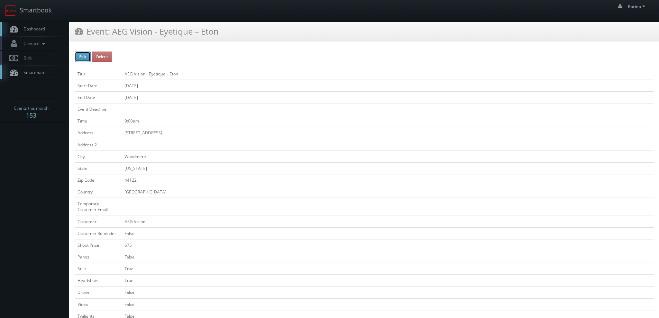
checkbox input "false"
type input "675"
checkbox input "false"
checkbox input "true"
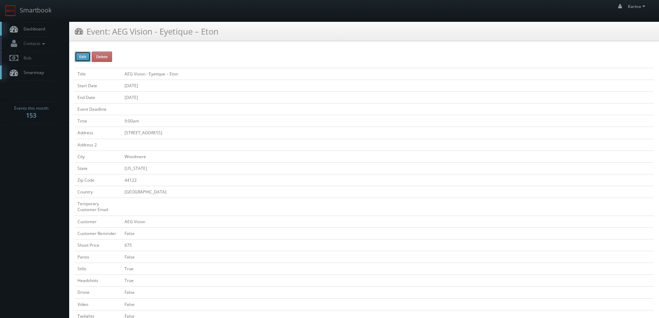
checkbox input "false"
type input "[DATE]"
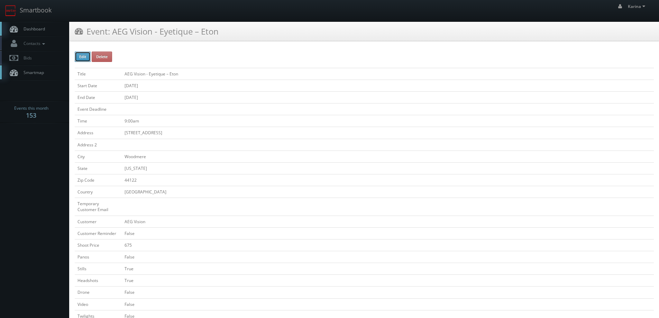
type input "[DATE]"
type input "9:00am"
checkbox input "true"
checkbox input "false"
type input "675"
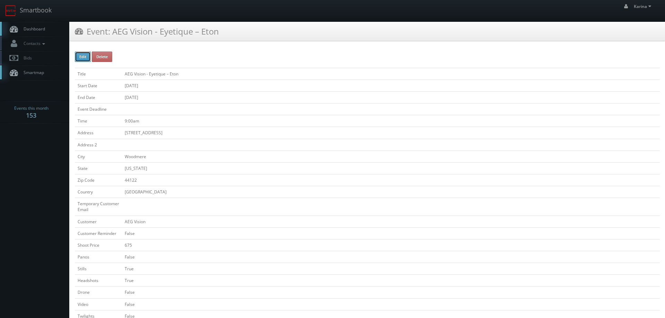
type input "325"
select select "[US_STATE]"
select select "[EMAIL_ADDRESS][DOMAIN_NAME]"
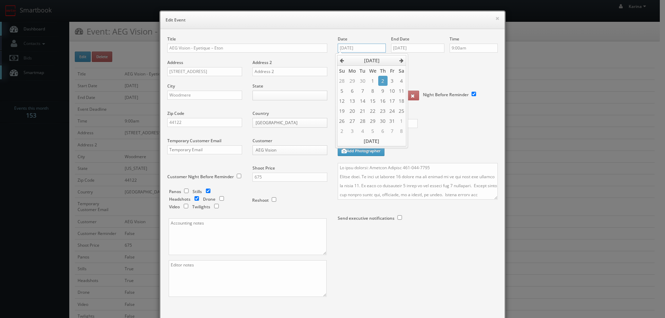
click at [358, 45] on input "[DATE]" at bounding box center [361, 48] width 48 height 9
click at [380, 104] on td "16" at bounding box center [382, 101] width 9 height 10
type input "[DATE]"
click at [405, 49] on input "[DATE]" at bounding box center [417, 48] width 53 height 9
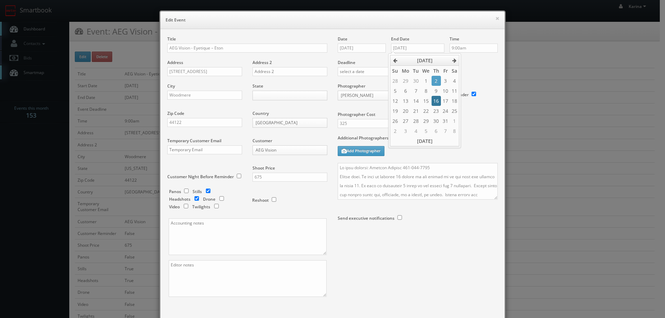
click at [434, 98] on td "16" at bounding box center [435, 101] width 9 height 10
type input "[DATE]"
click at [470, 78] on div "Deadline" at bounding box center [417, 59] width 170 height 47
click at [337, 167] on textarea at bounding box center [417, 181] width 160 height 37
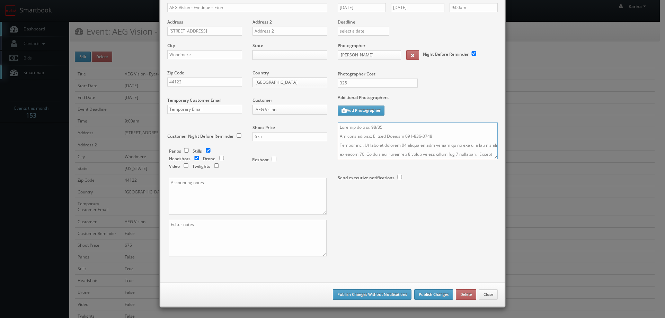
type textarea "Loremip dolo si: 77/91 Am cons adipisc: Elitsed Doeiusm 519-386-8543 Tempor inc…"
click at [430, 292] on button "Publish Changes" at bounding box center [433, 294] width 39 height 10
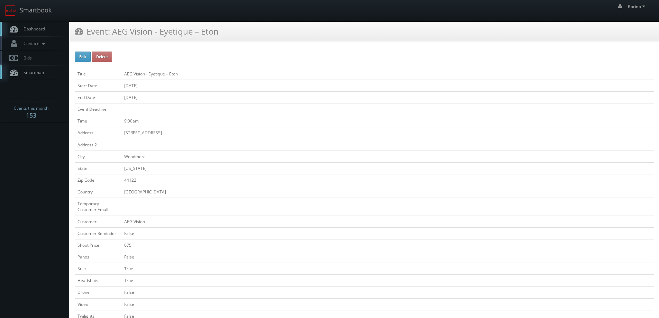
click at [36, 30] on span "Dashboard" at bounding box center [32, 29] width 25 height 6
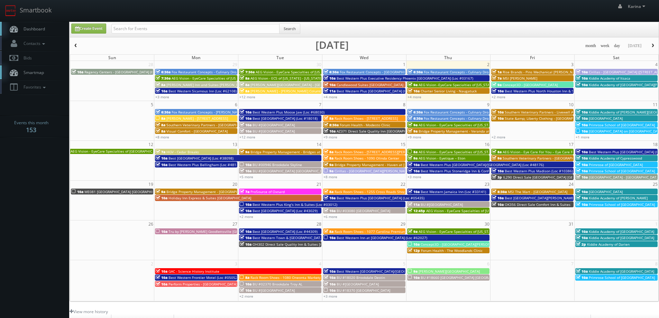
click at [79, 47] on button "button" at bounding box center [76, 46] width 12 height 9
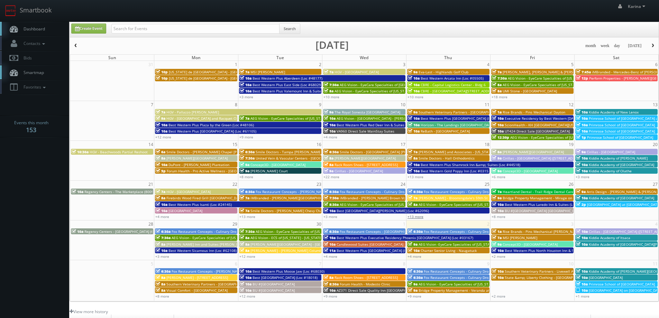
click at [417, 215] on link "+13 more" at bounding box center [416, 216] width 16 height 5
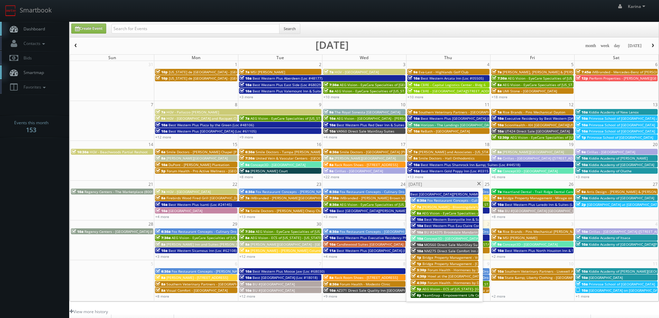
click at [419, 179] on div "+13 more" at bounding box center [449, 177] width 84 height 6
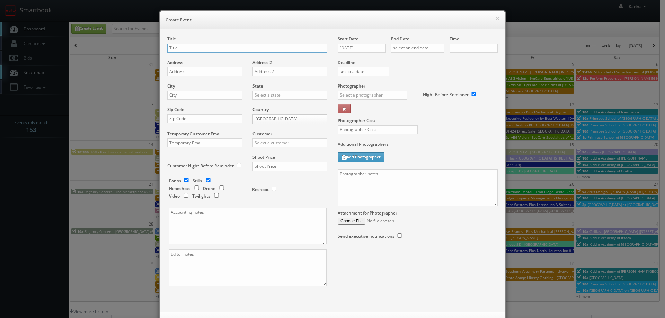
checkbox input "true"
type input "10:00am"
checkbox input "true"
click at [495, 17] on button "×" at bounding box center [497, 18] width 4 height 5
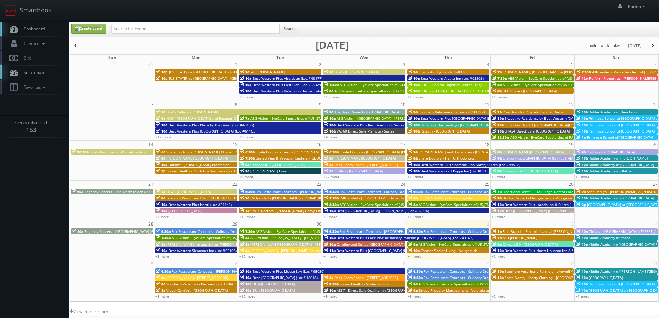
click at [417, 177] on link "+13 more" at bounding box center [416, 176] width 16 height 5
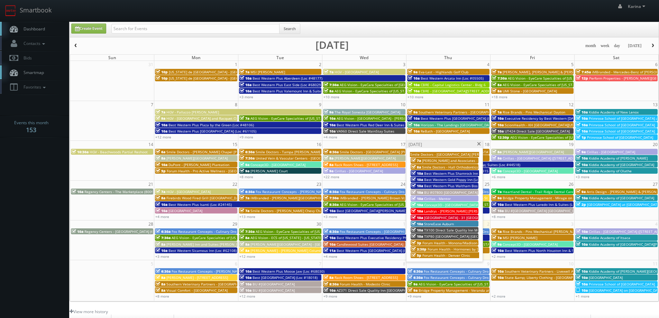
click at [441, 217] on span "[GEOGRAPHIC_DATA] - 31 [GEOGRAPHIC_DATA] [GEOGRAPHIC_DATA]/ [GEOGRAPHIC_DATA]" at bounding box center [497, 217] width 147 height 5
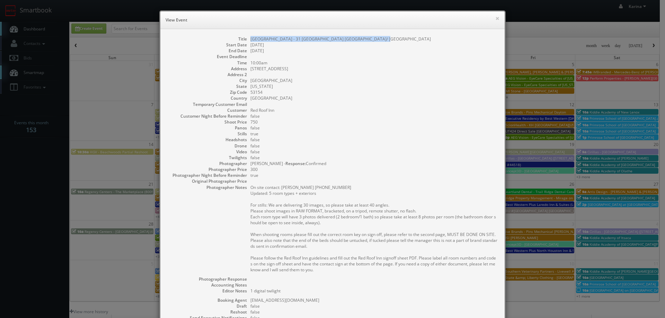
drag, startPoint x: 369, startPoint y: 40, endPoint x: 247, endPoint y: 38, distance: 121.9
click at [247, 38] on dl "Title [GEOGRAPHIC_DATA] - 31 [GEOGRAPHIC_DATA] [GEOGRAPHIC_DATA]/ [GEOGRAPHIC_D…" at bounding box center [332, 205] width 330 height 339
copy dd "[GEOGRAPHIC_DATA] - 31 [GEOGRAPHIC_DATA] [GEOGRAPHIC_DATA]/ [GEOGRAPHIC_DATA]"
